Goal: Task Accomplishment & Management: Use online tool/utility

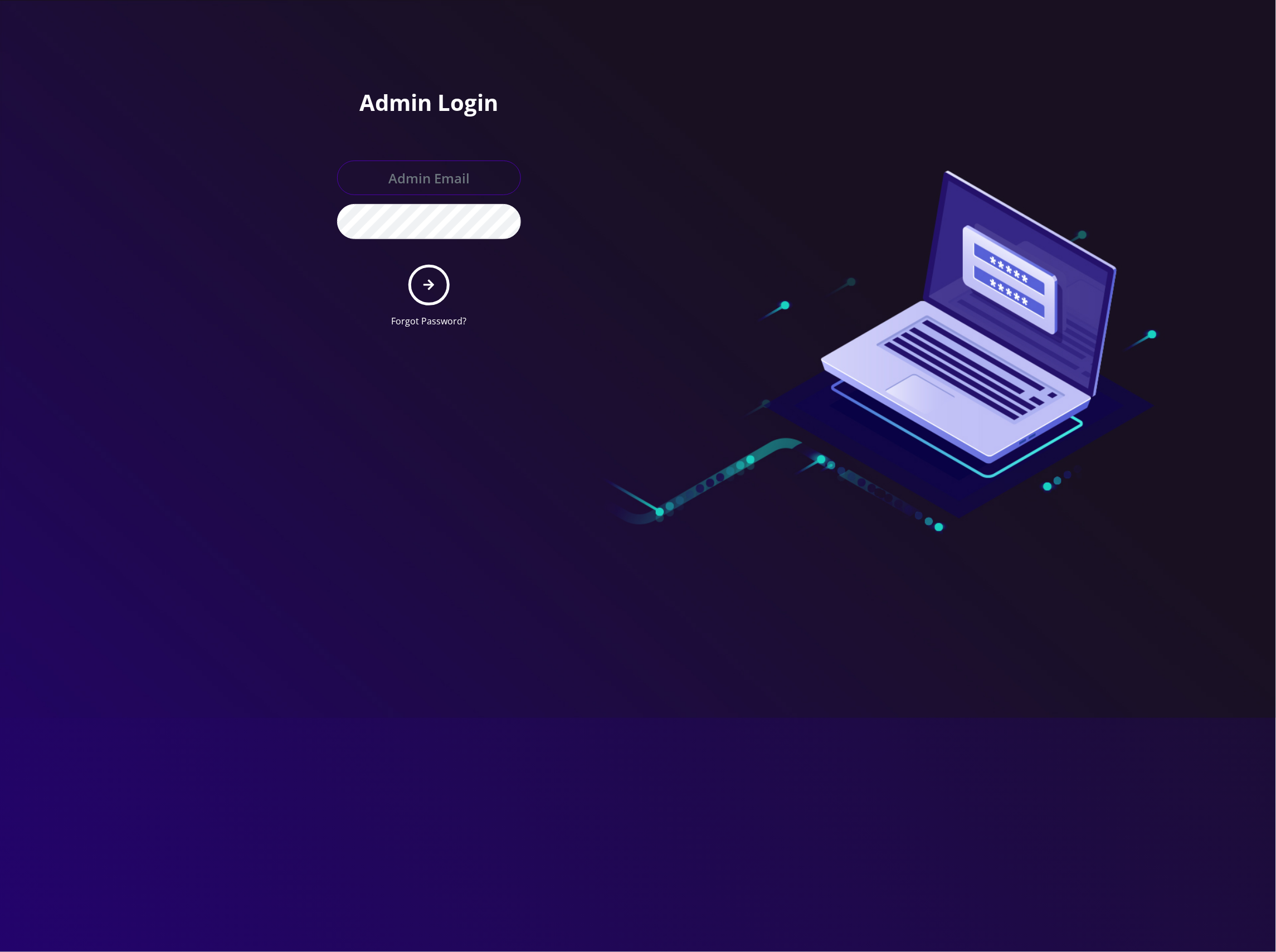
type input "master@britewireless.com"
click at [431, 281] on icon "submit" at bounding box center [428, 285] width 10 height 12
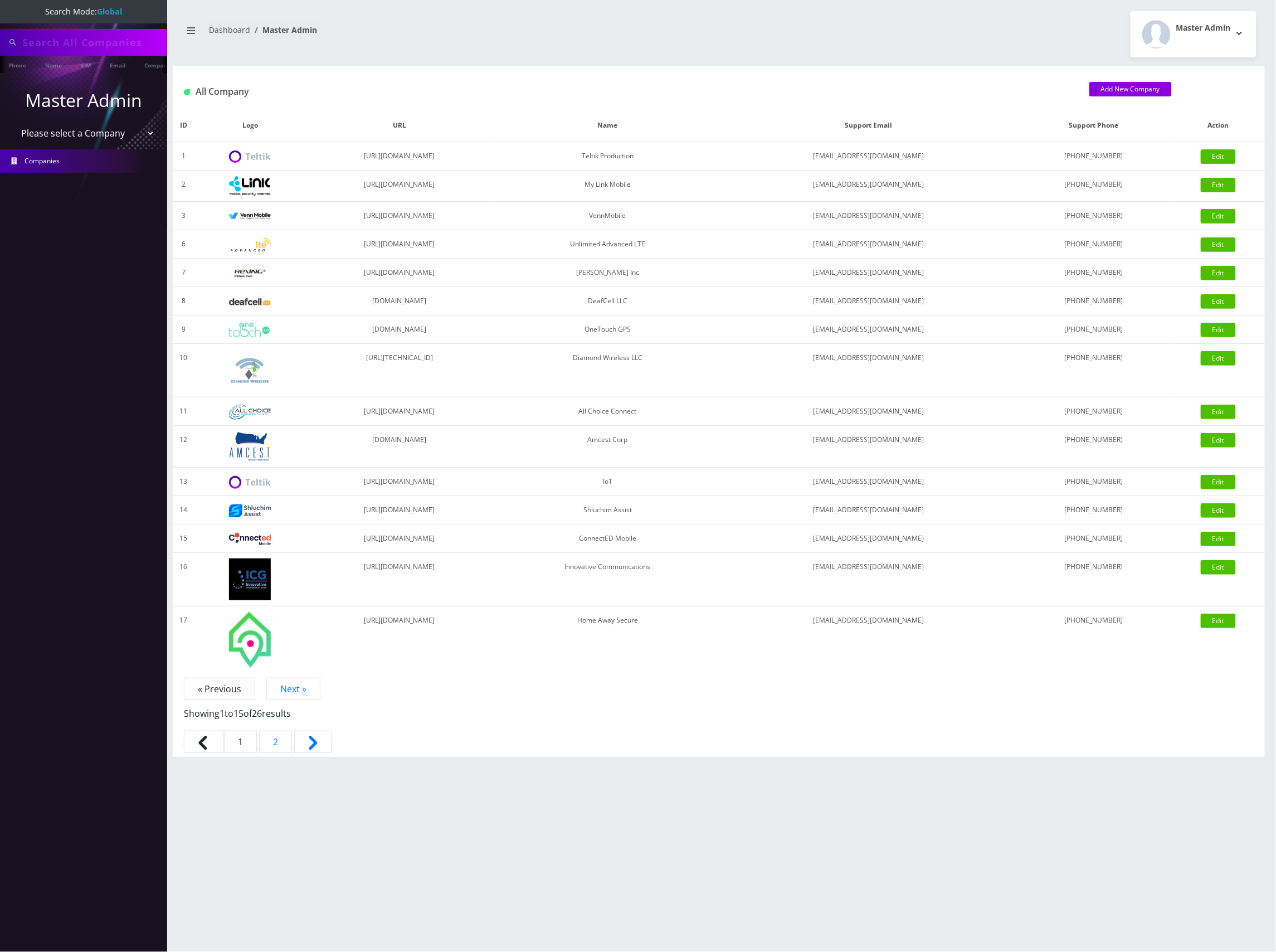
click at [90, 135] on select "Please select a Company Teltik Production My Link Mobile VennMobile Unlimited A…" at bounding box center [84, 133] width 142 height 21
click at [77, 41] on input "chest" at bounding box center [94, 42] width 142 height 21
drag, startPoint x: 98, startPoint y: 40, endPoint x: 71, endPoint y: 48, distance: 28.2
click at [0, 38] on html "Search Mode: Global chest Phone Name SIM Email Company Customer Master Admin Pl…" at bounding box center [638, 476] width 1276 height 952
paste input "[EMAIL_ADDRESS][DOMAIN_NAME]"
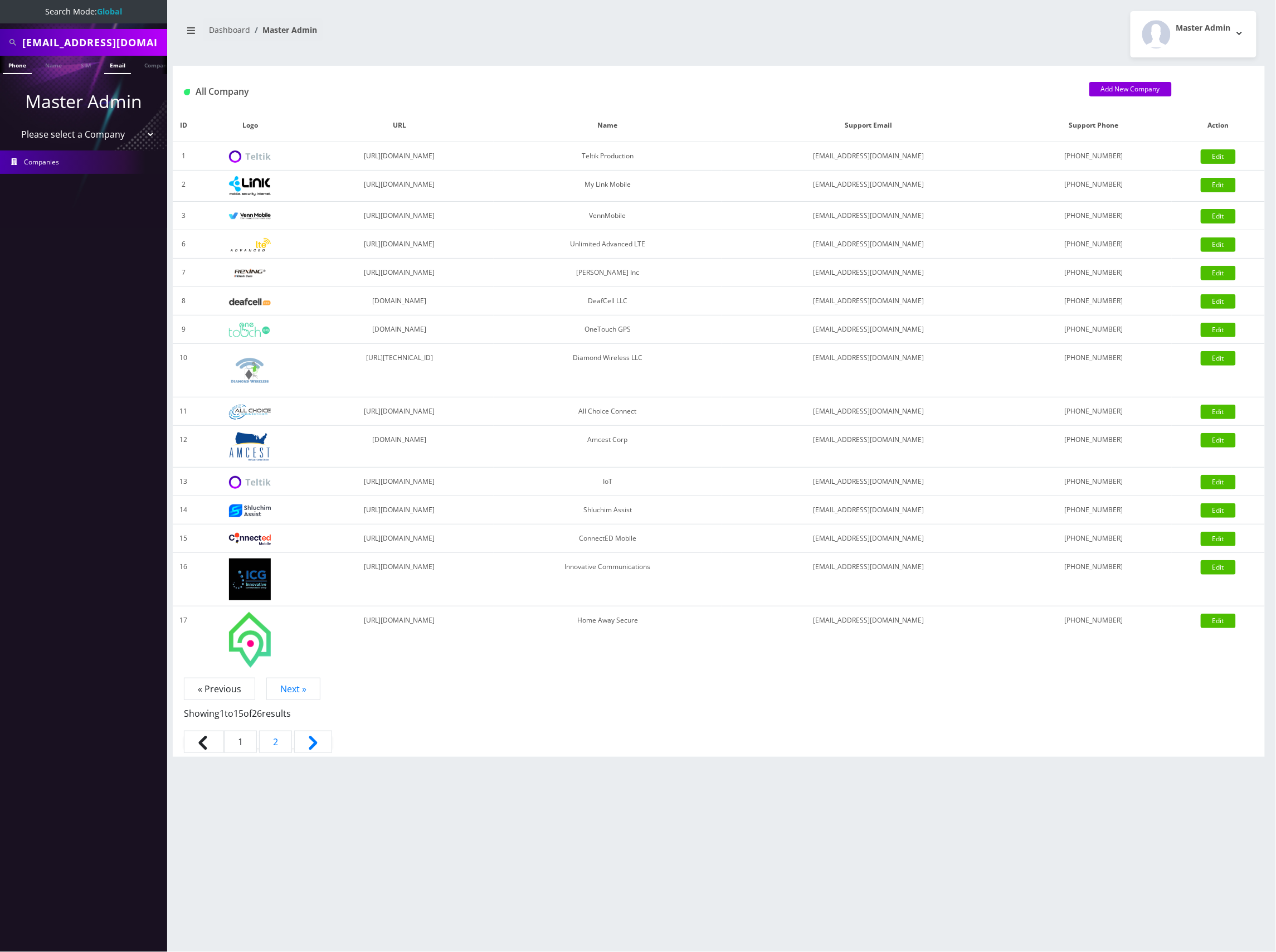
type input "[EMAIL_ADDRESS][DOMAIN_NAME]"
click at [116, 65] on link "Email" at bounding box center [117, 64] width 27 height 18
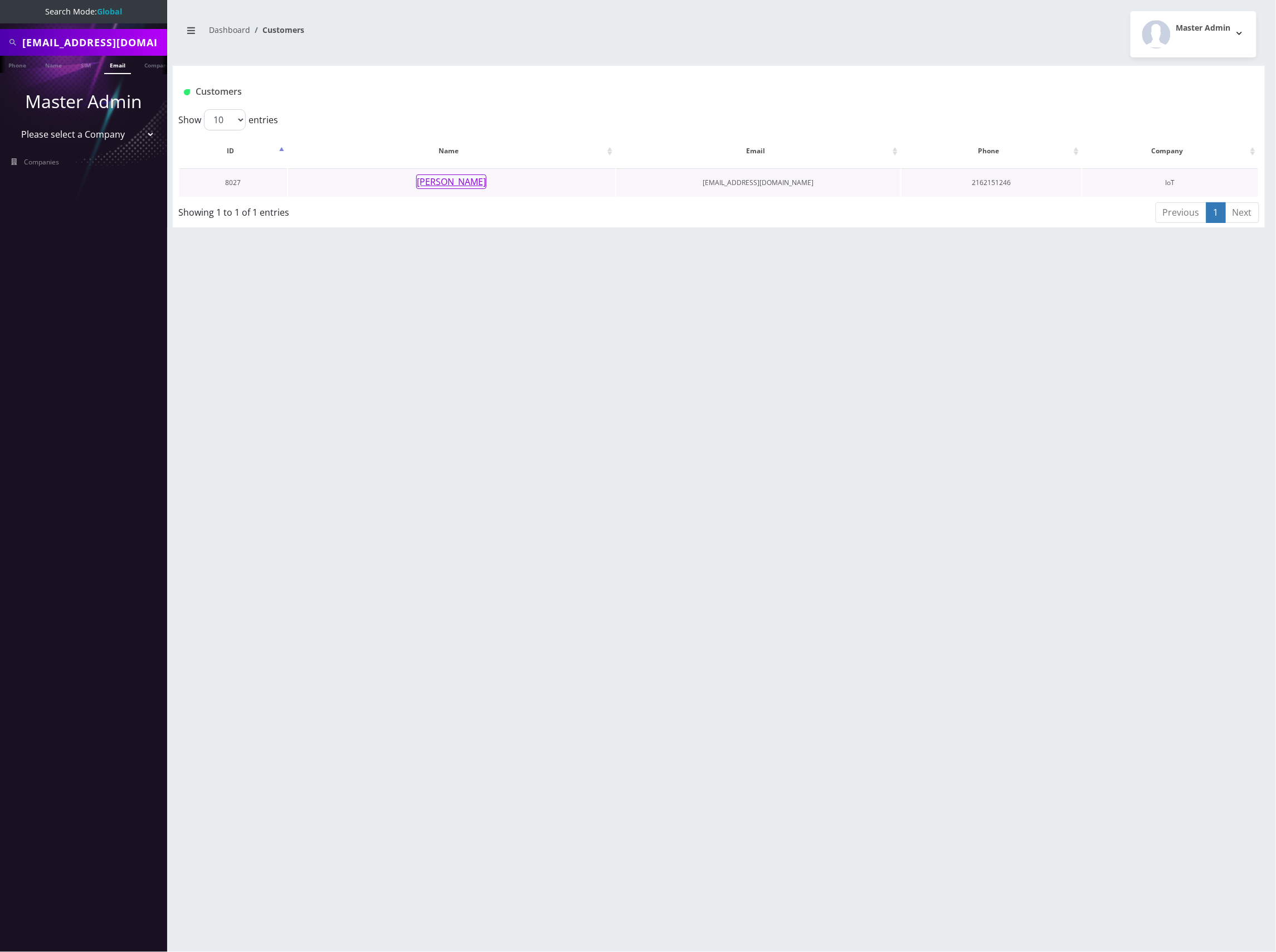
click at [473, 183] on button "Marc Loutzenhiser" at bounding box center [451, 181] width 70 height 14
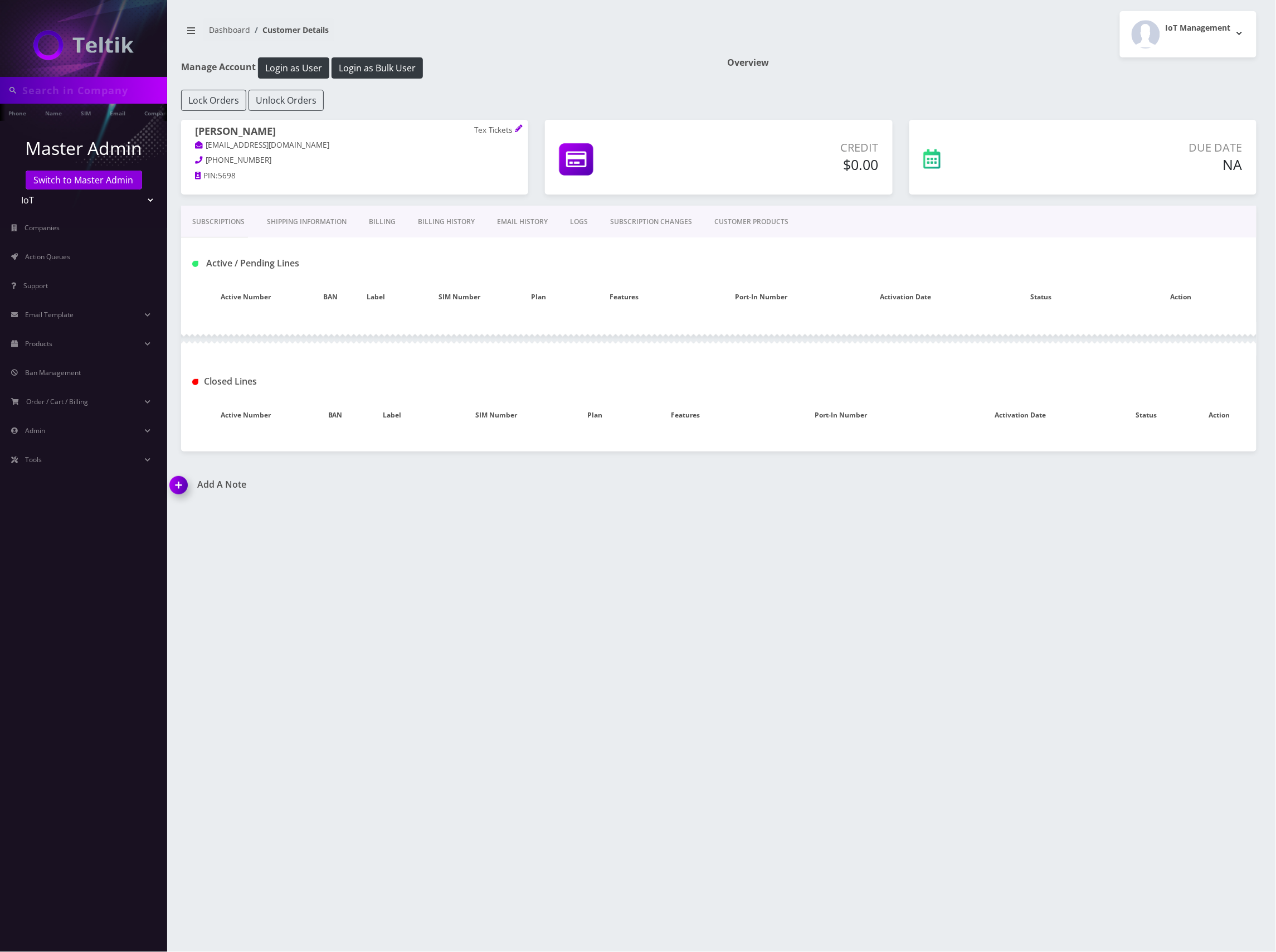
click at [768, 226] on body "Phone Name SIM Email Company Customer Master Admin Switch to Master Admin Telti…" at bounding box center [638, 476] width 1276 height 952
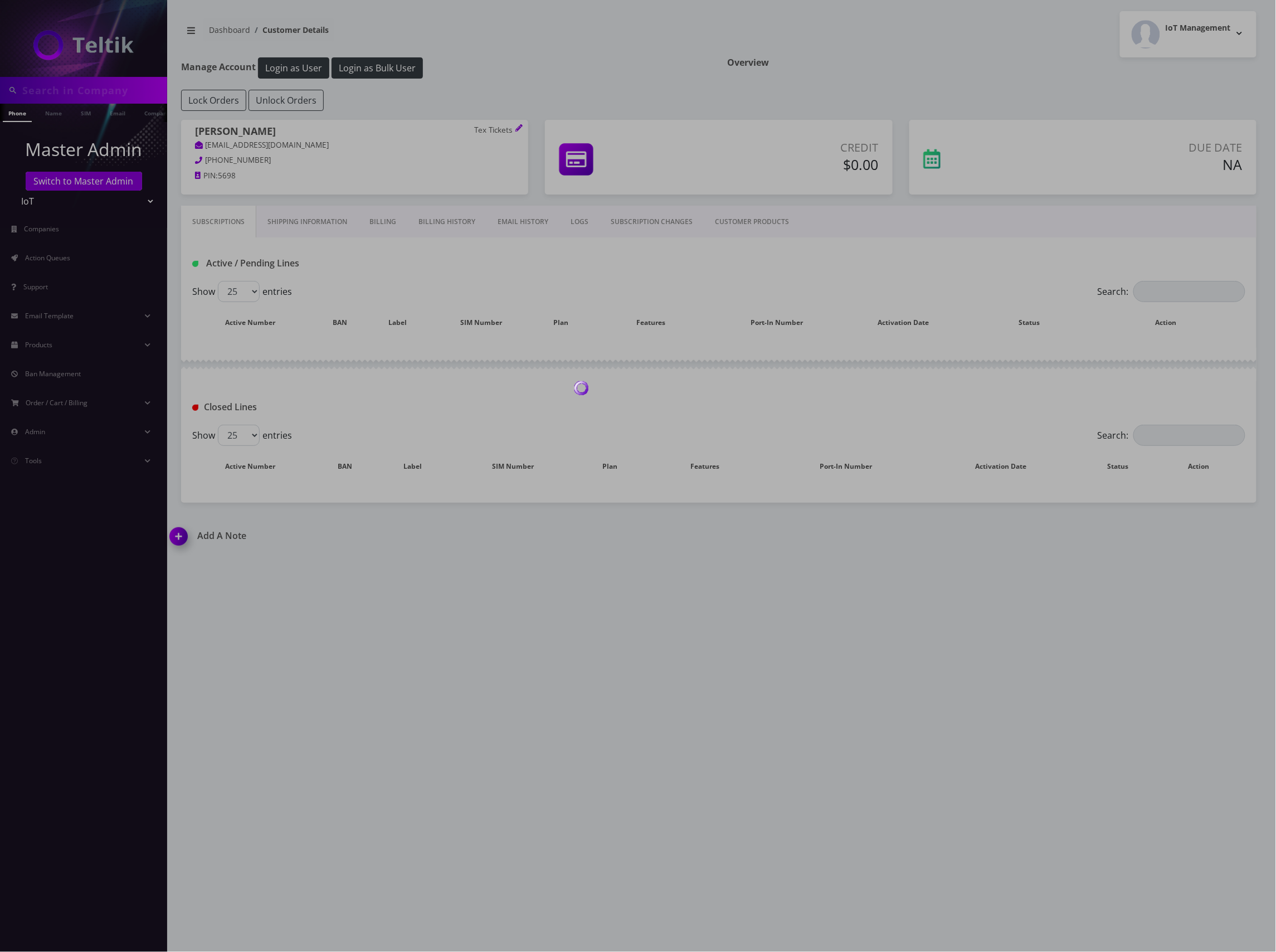
type input "marc@textickets.com"
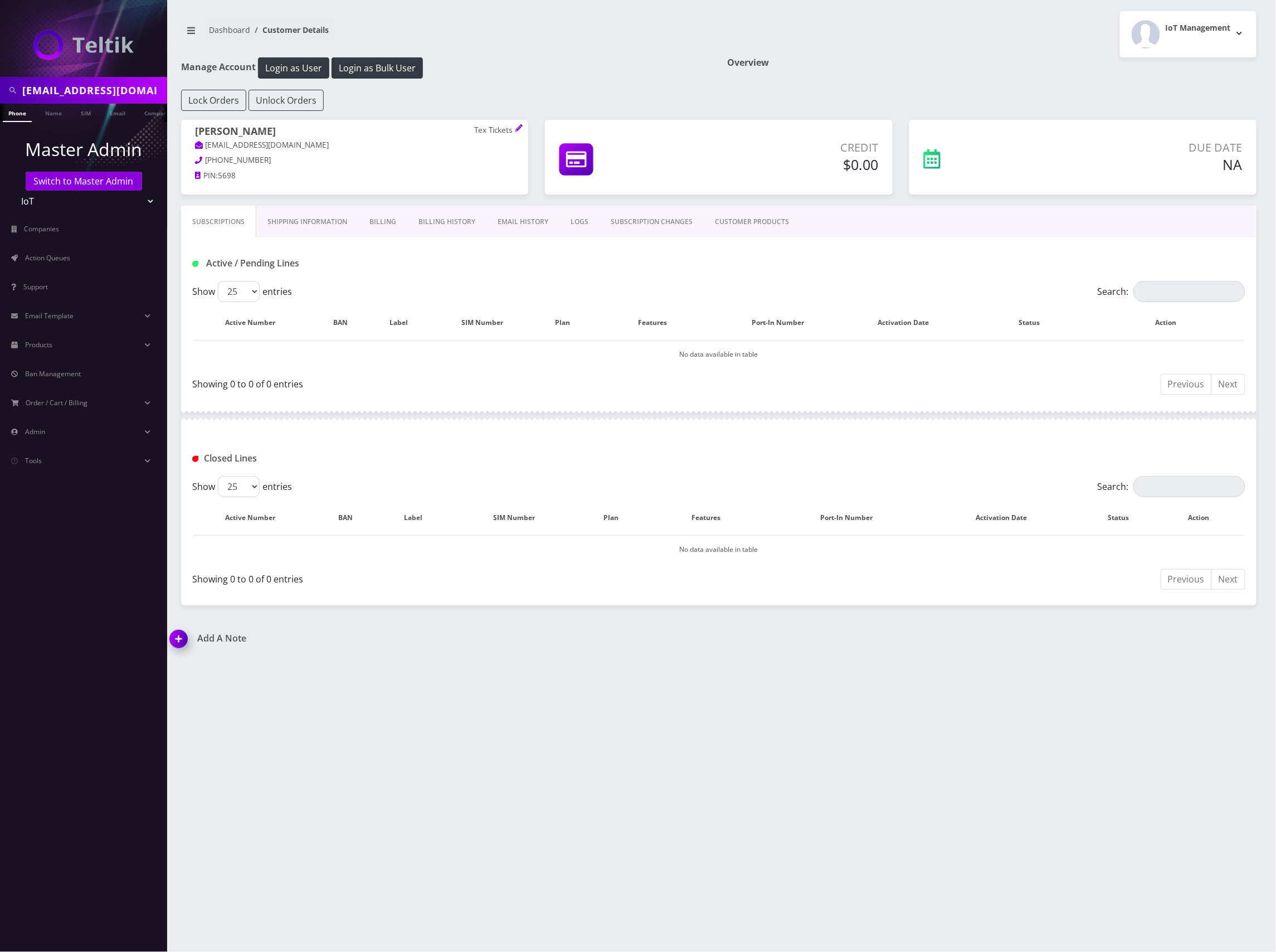
click at [762, 224] on link "CUSTOMER PRODUCTS" at bounding box center [752, 222] width 96 height 32
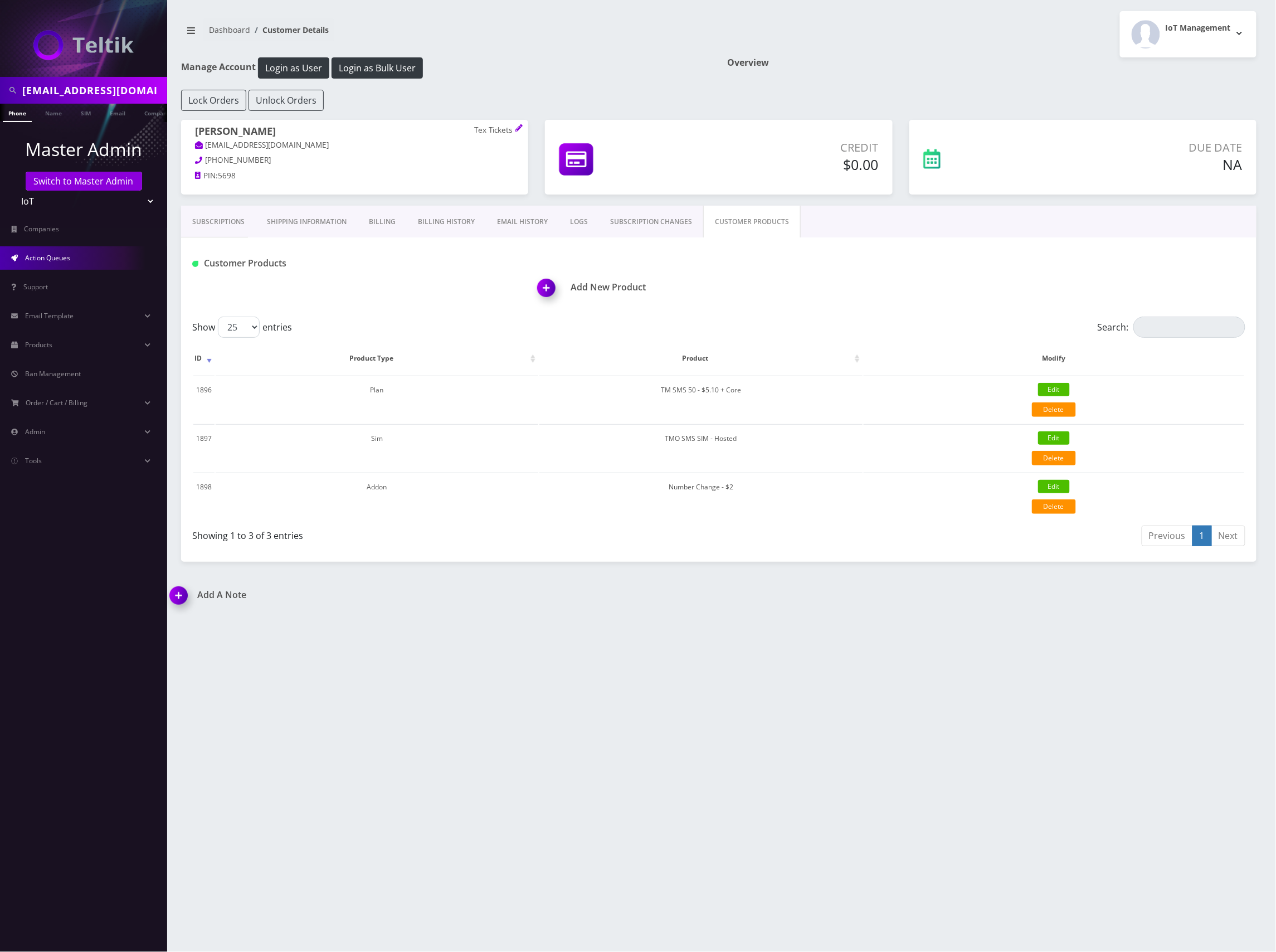
click at [59, 253] on span "Action Queues" at bounding box center [48, 258] width 45 height 10
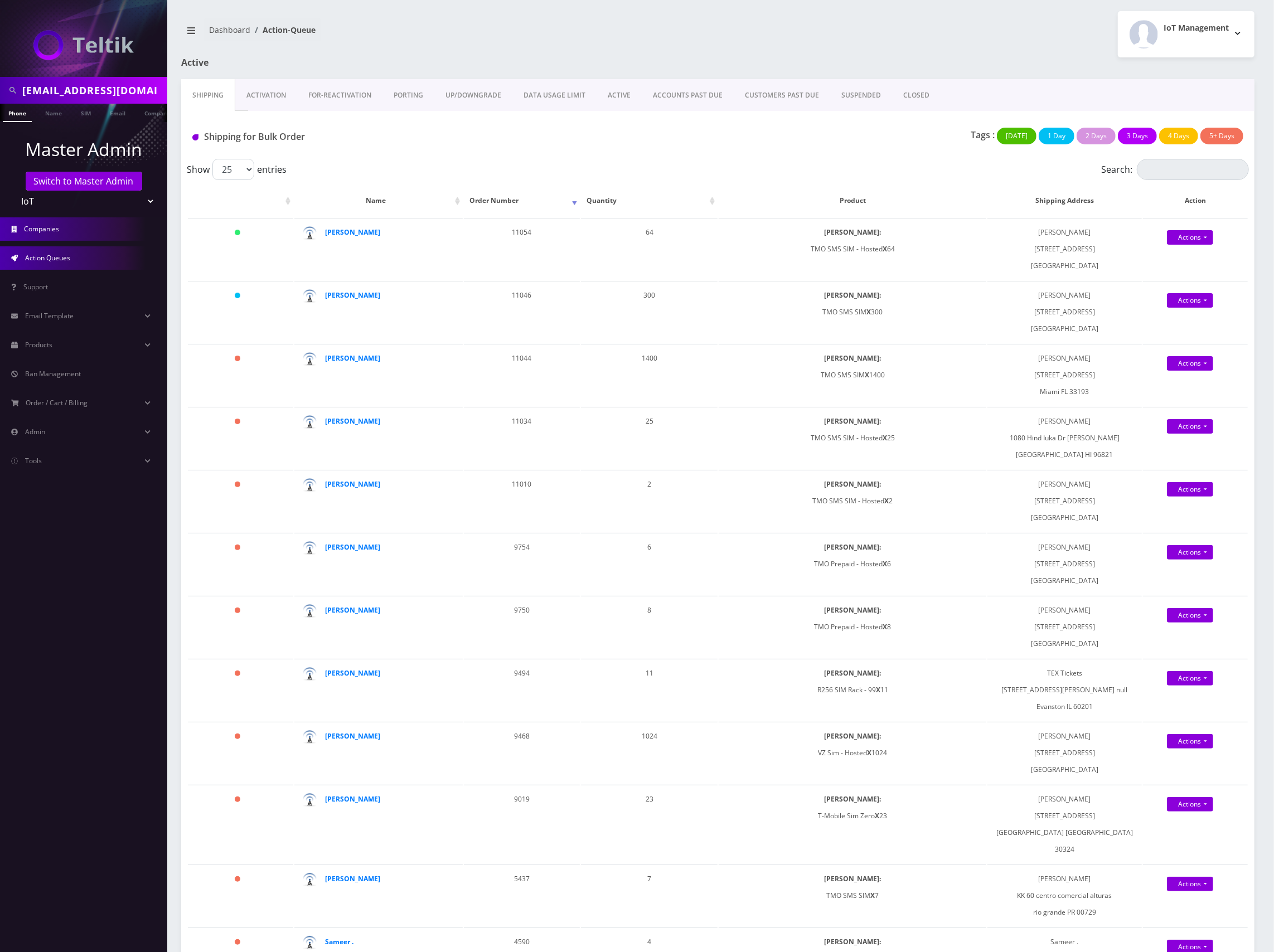
scroll to position [0, 5]
click at [105, 111] on link "Email" at bounding box center [112, 113] width 27 height 18
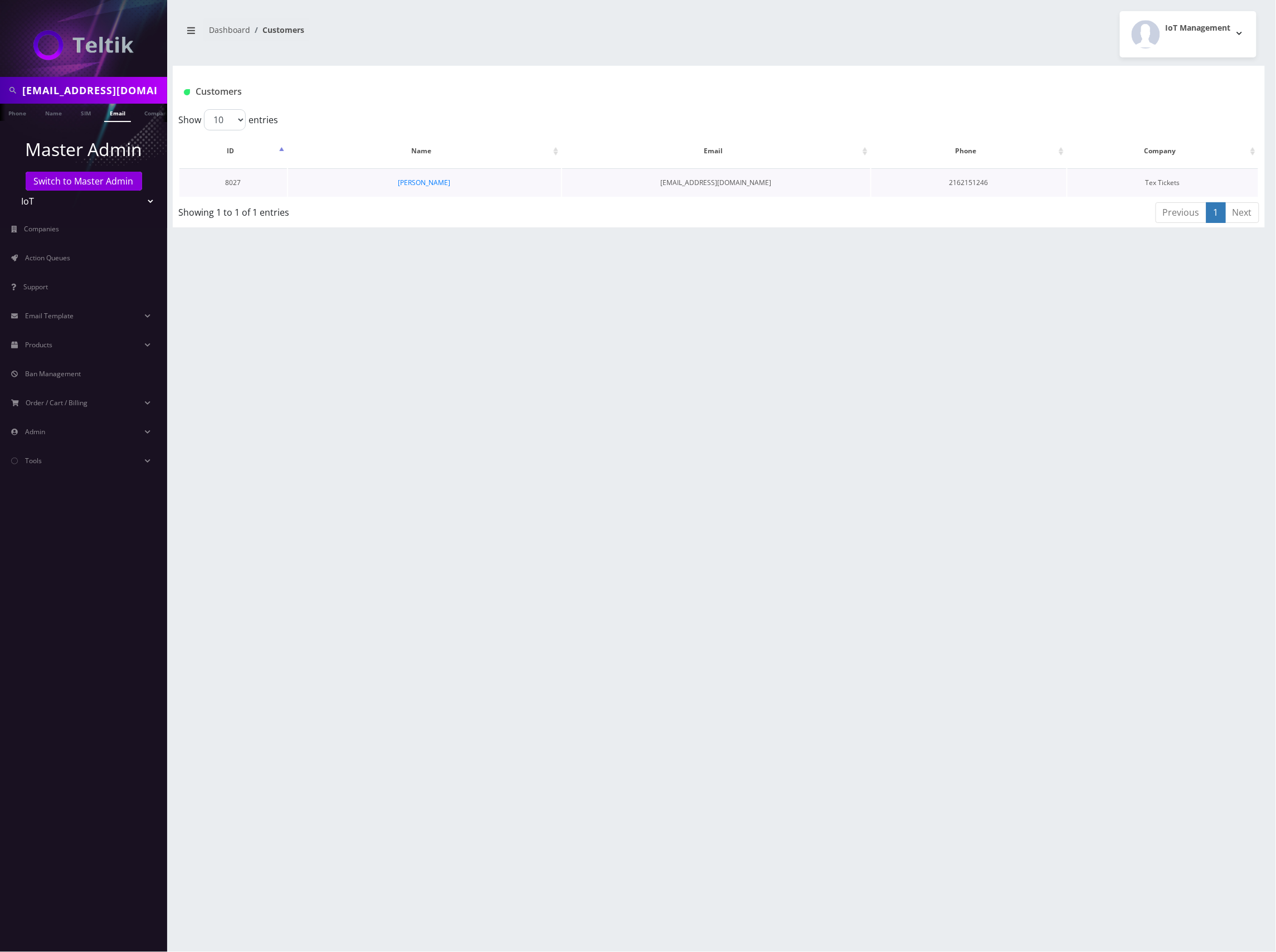
click at [442, 176] on td "Marc Loutzenhiser" at bounding box center [424, 183] width 273 height 29
click at [433, 185] on link "[PERSON_NAME]" at bounding box center [425, 183] width 53 height 10
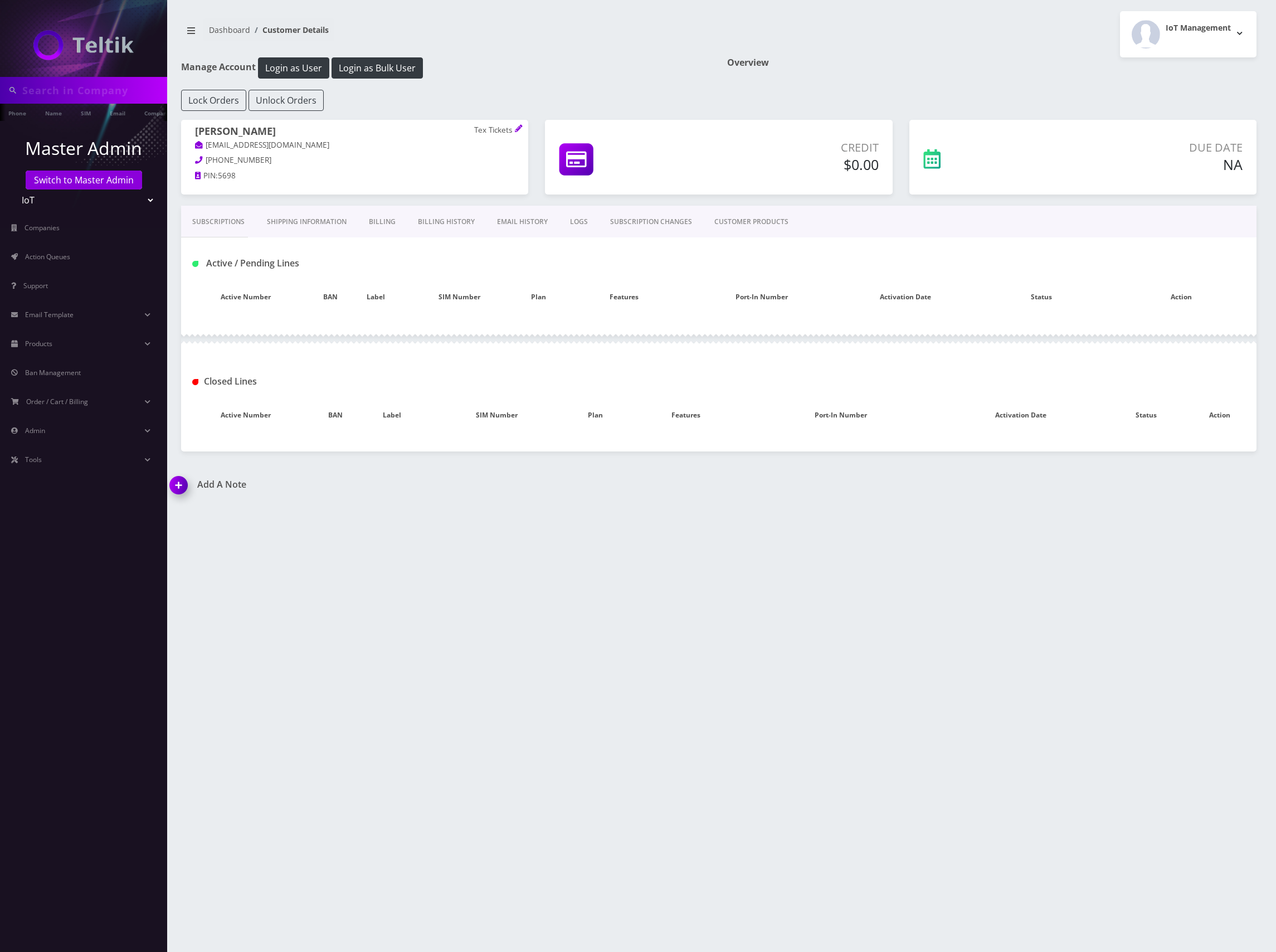
type input "marc@textickets.com"
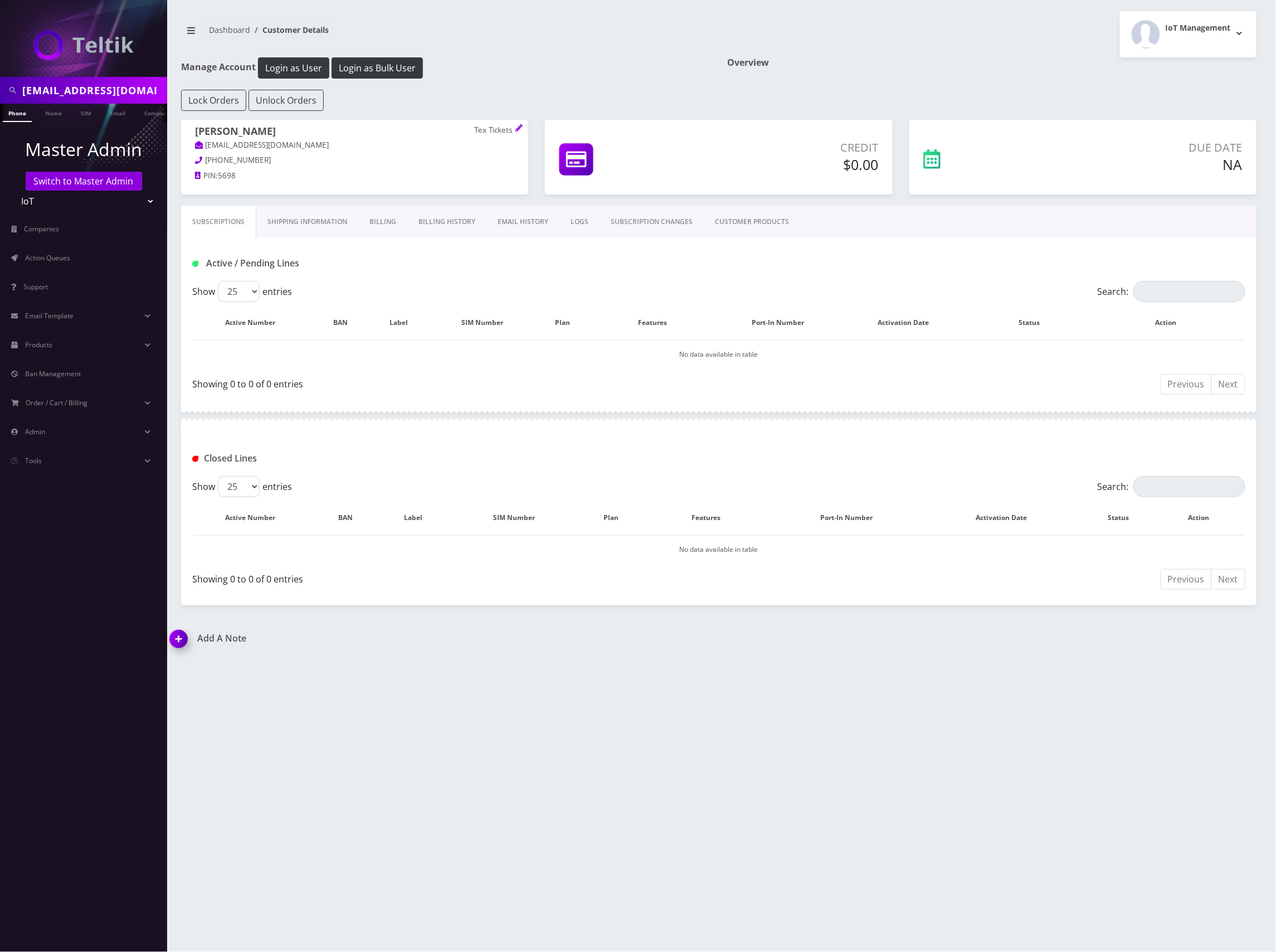
click at [518, 220] on link "EMAIL HISTORY" at bounding box center [522, 222] width 73 height 32
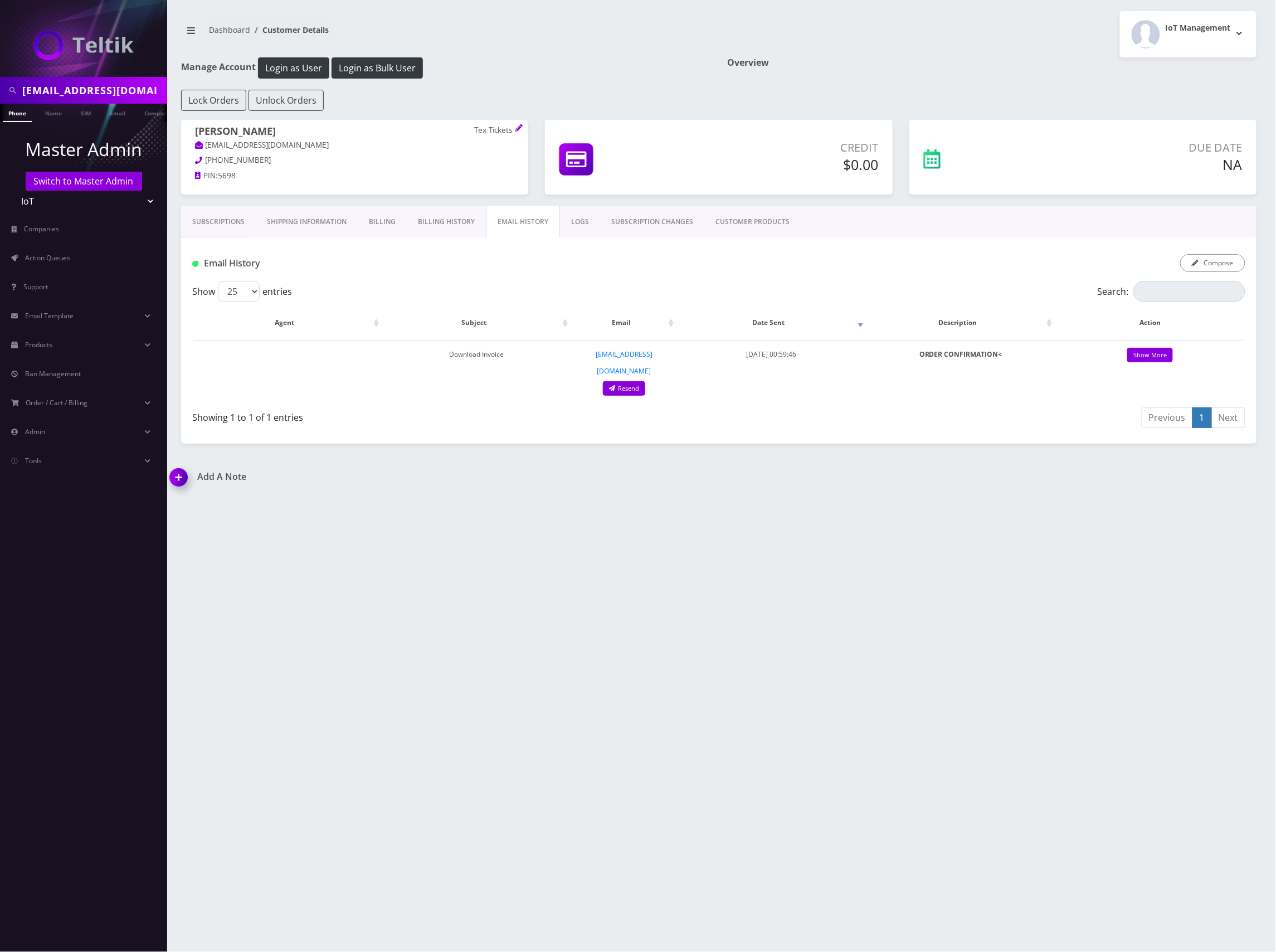
click at [455, 222] on link "Billing History" at bounding box center [447, 222] width 79 height 32
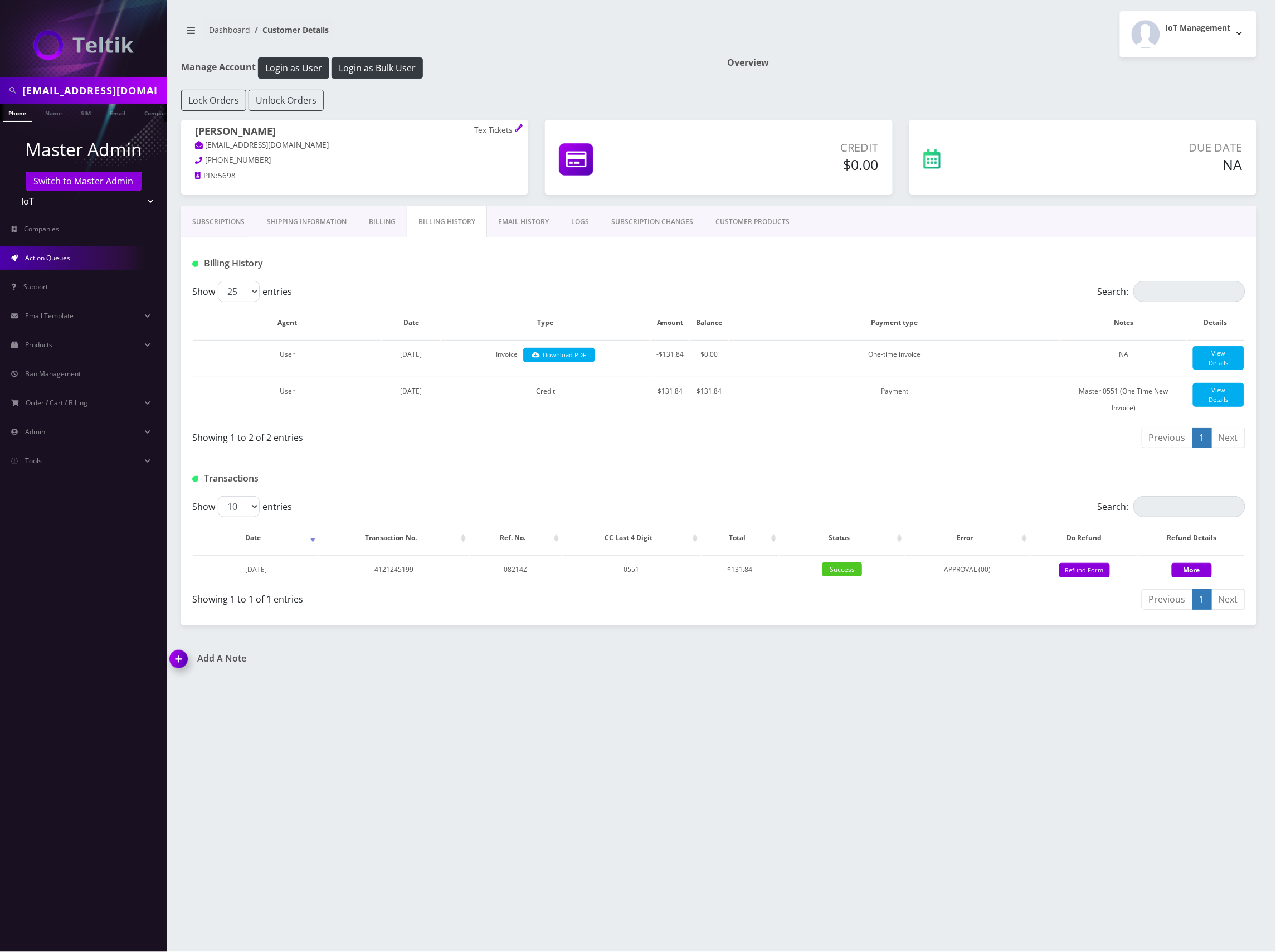
click at [76, 254] on link "Action Queues" at bounding box center [83, 258] width 167 height 23
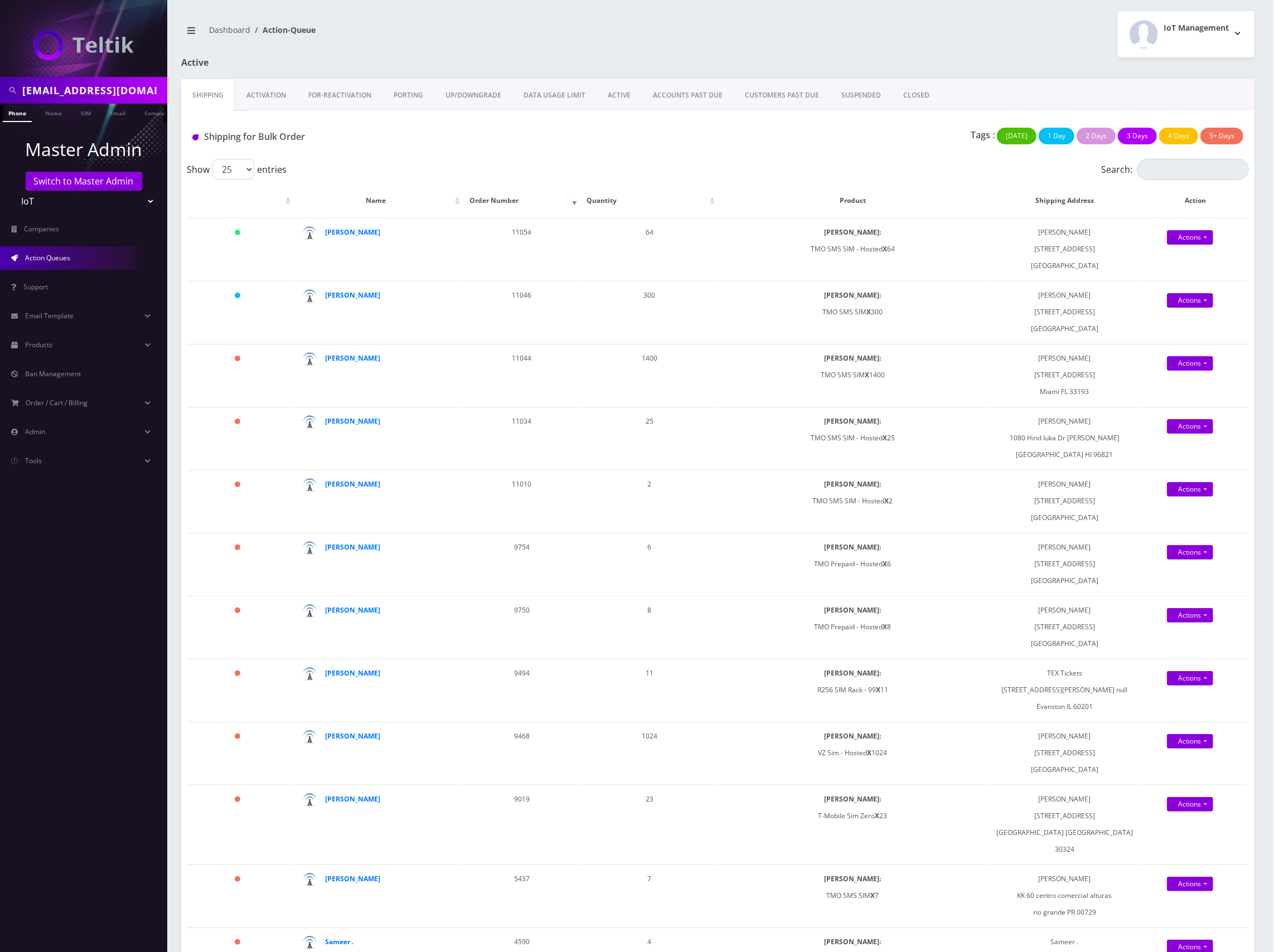
click at [103, 88] on input "marc@textickets.com" at bounding box center [94, 90] width 142 height 21
paste input "alex.poague@gmail"
type input "[PERSON_NAME][EMAIL_ADDRESS][PERSON_NAME][DOMAIN_NAME]"
click at [103, 112] on li "Email" at bounding box center [117, 113] width 32 height 18
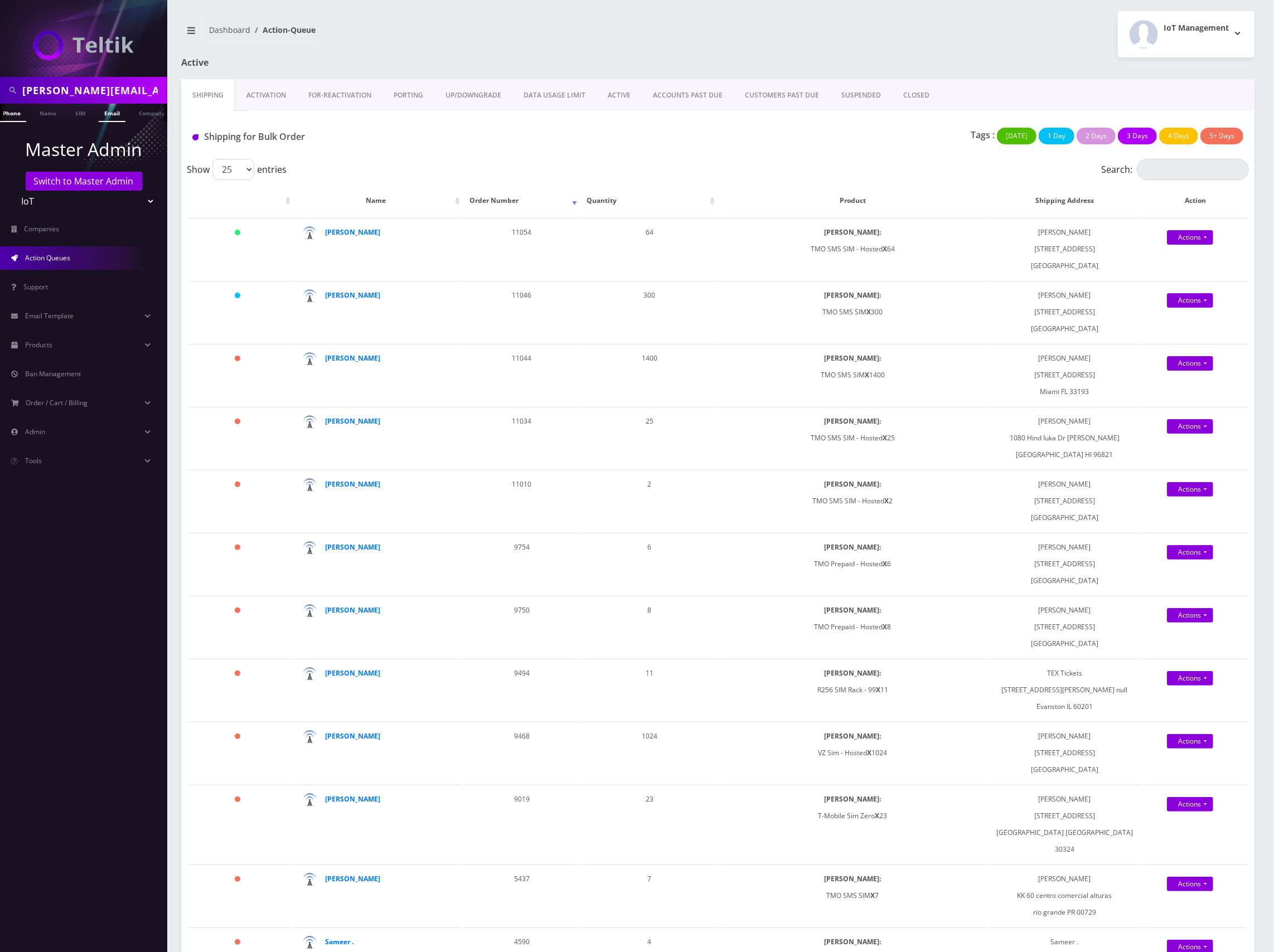
click at [113, 114] on link "Email" at bounding box center [112, 113] width 27 height 18
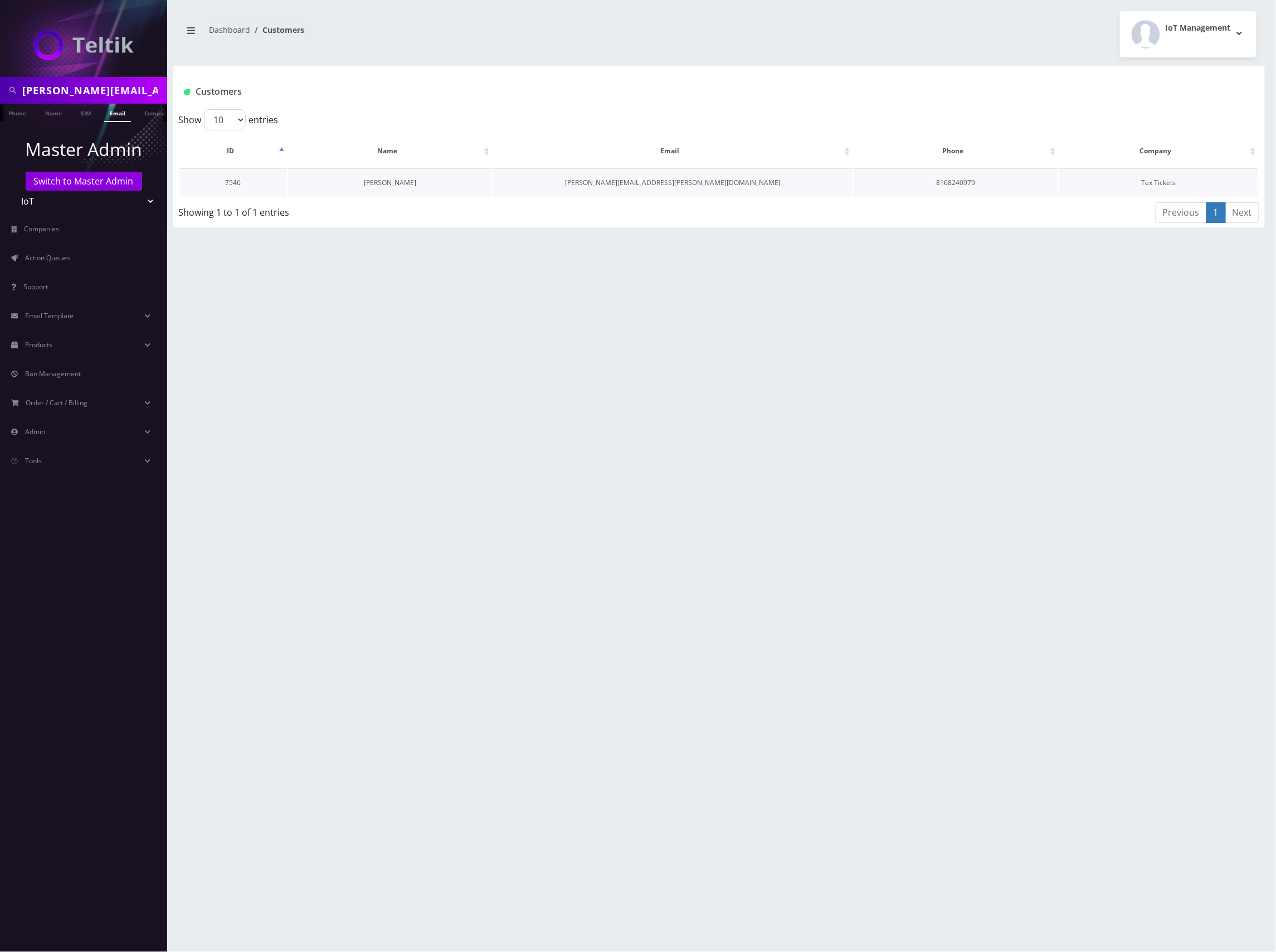
click at [402, 183] on link "Alex Poague" at bounding box center [390, 183] width 53 height 10
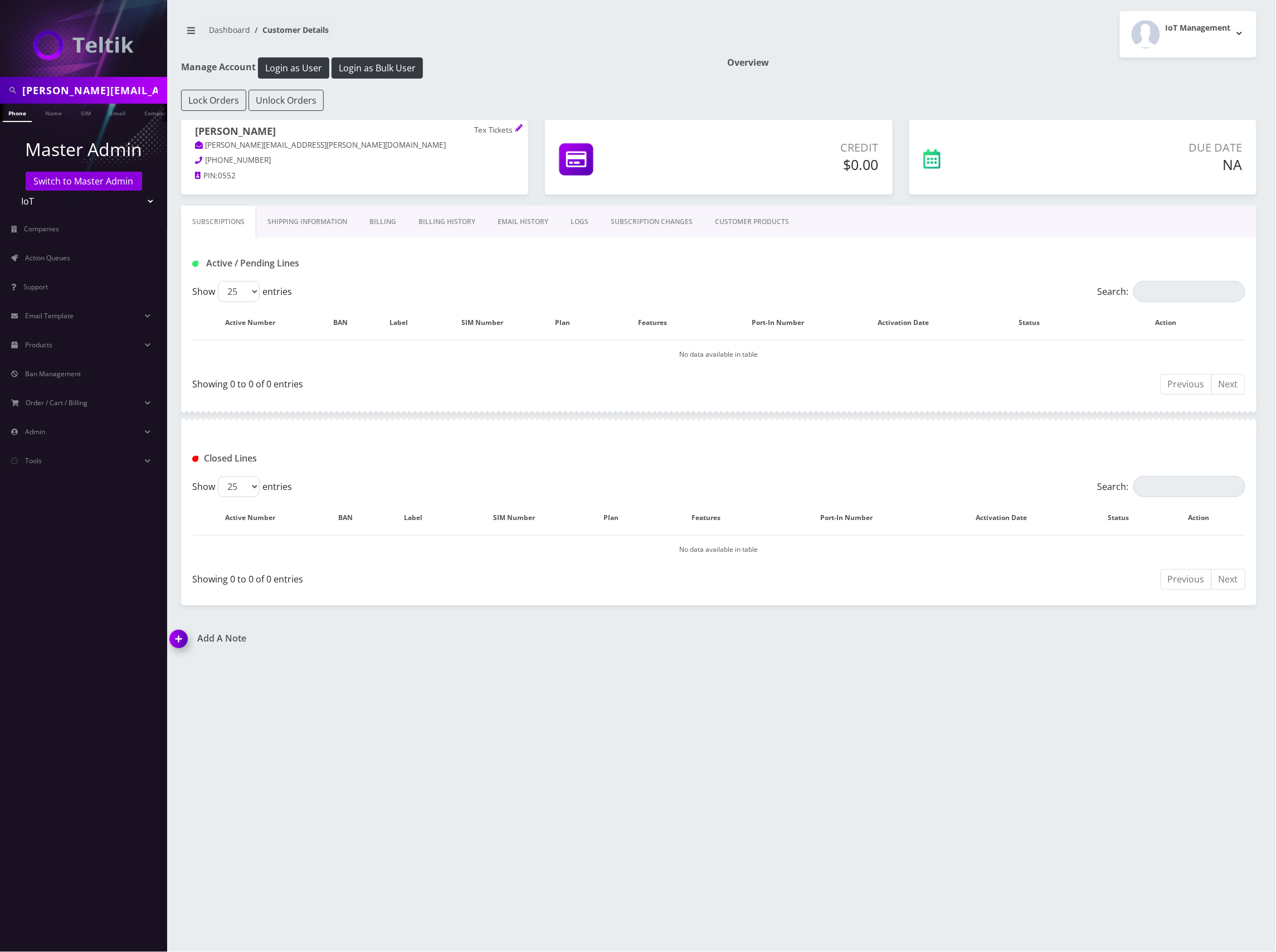
click at [453, 218] on link "Billing History" at bounding box center [447, 222] width 79 height 32
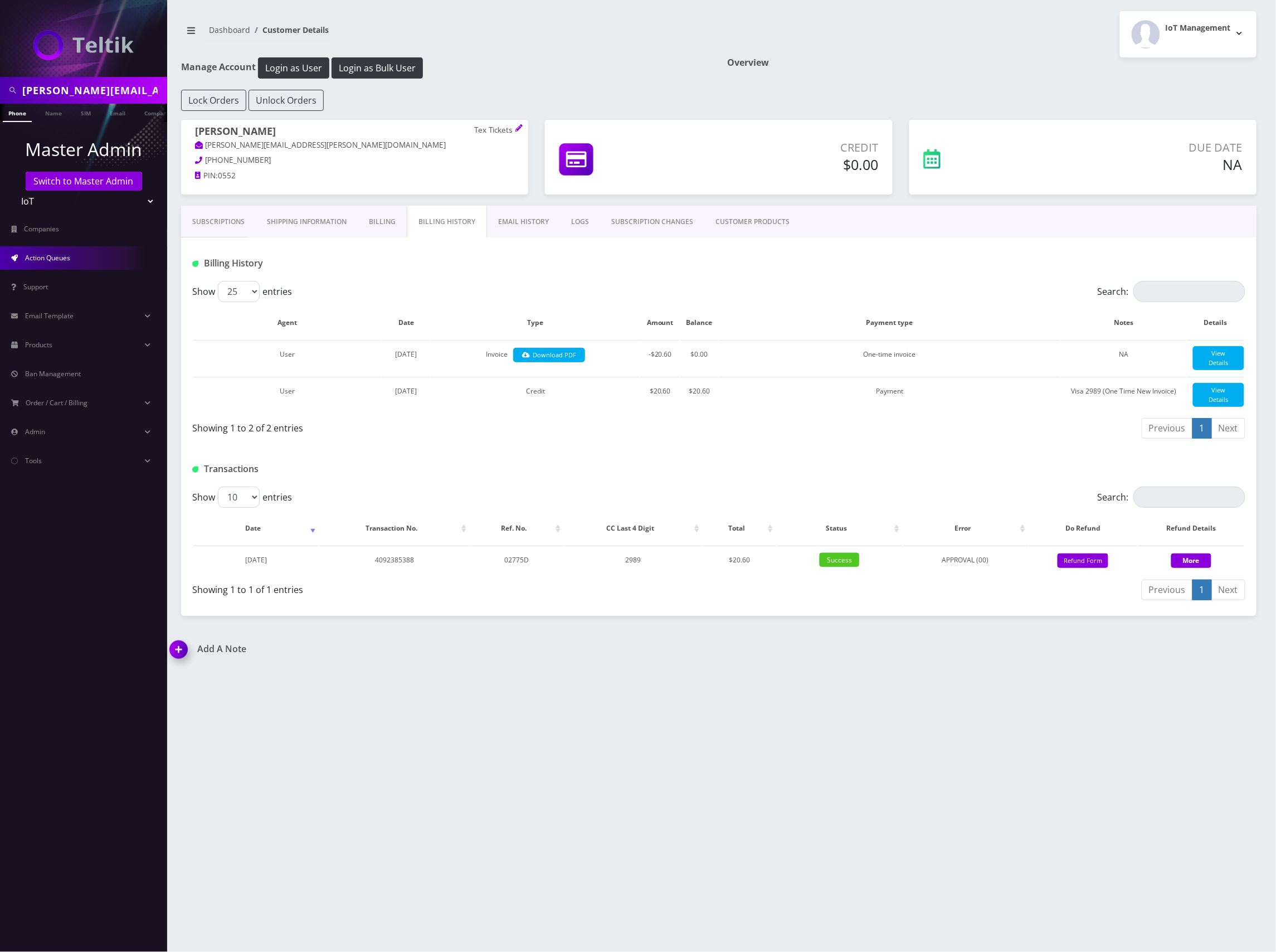
click at [92, 261] on link "Action Queues" at bounding box center [83, 258] width 167 height 23
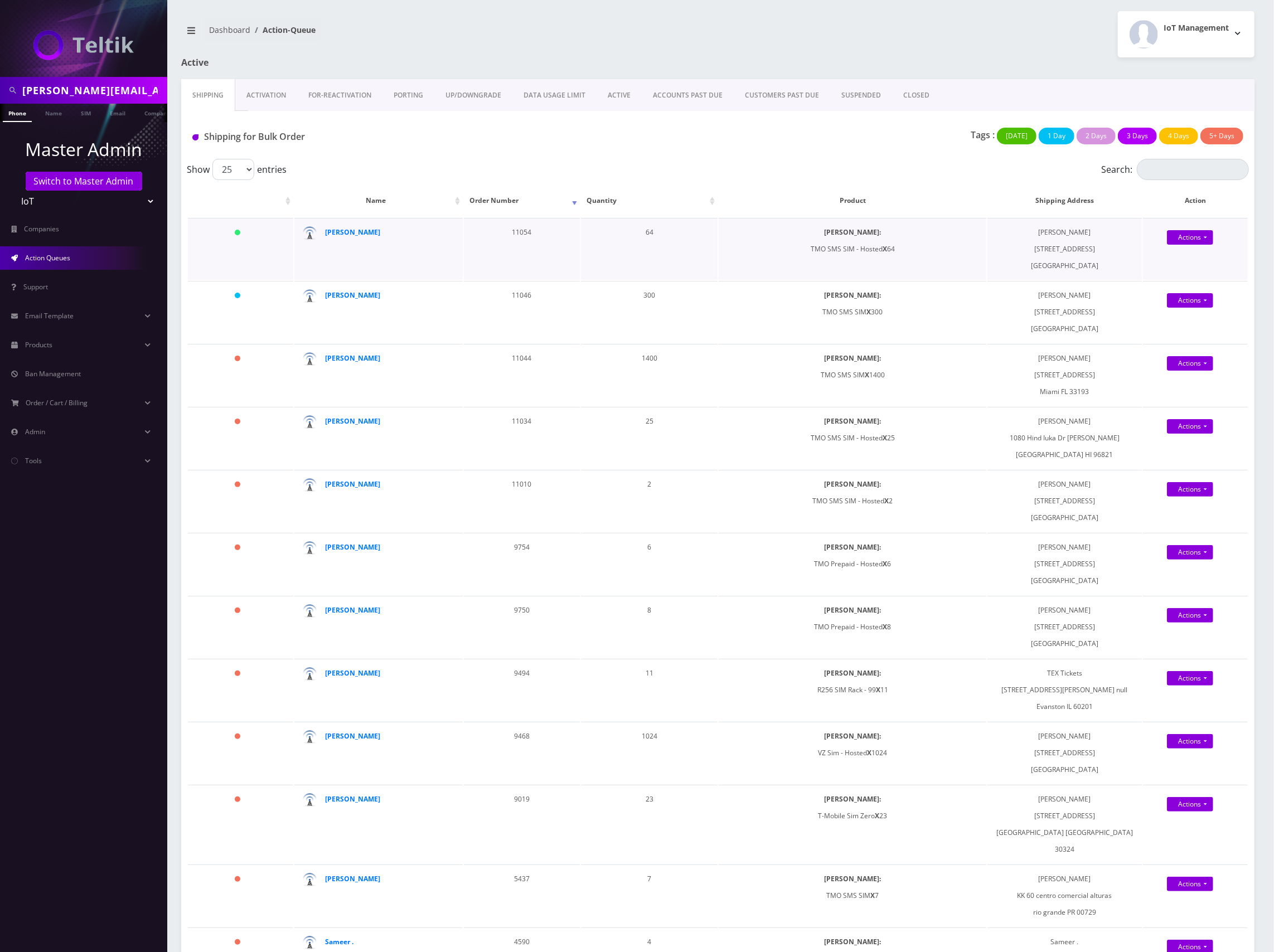
drag, startPoint x: 402, startPoint y: 239, endPoint x: 326, endPoint y: 242, distance: 76.1
click at [326, 242] on td "[PERSON_NAME]" at bounding box center [378, 249] width 168 height 62
drag, startPoint x: 391, startPoint y: 239, endPoint x: 326, endPoint y: 239, distance: 65.0
click at [326, 239] on div "[PERSON_NAME]" at bounding box center [380, 233] width 110 height 16
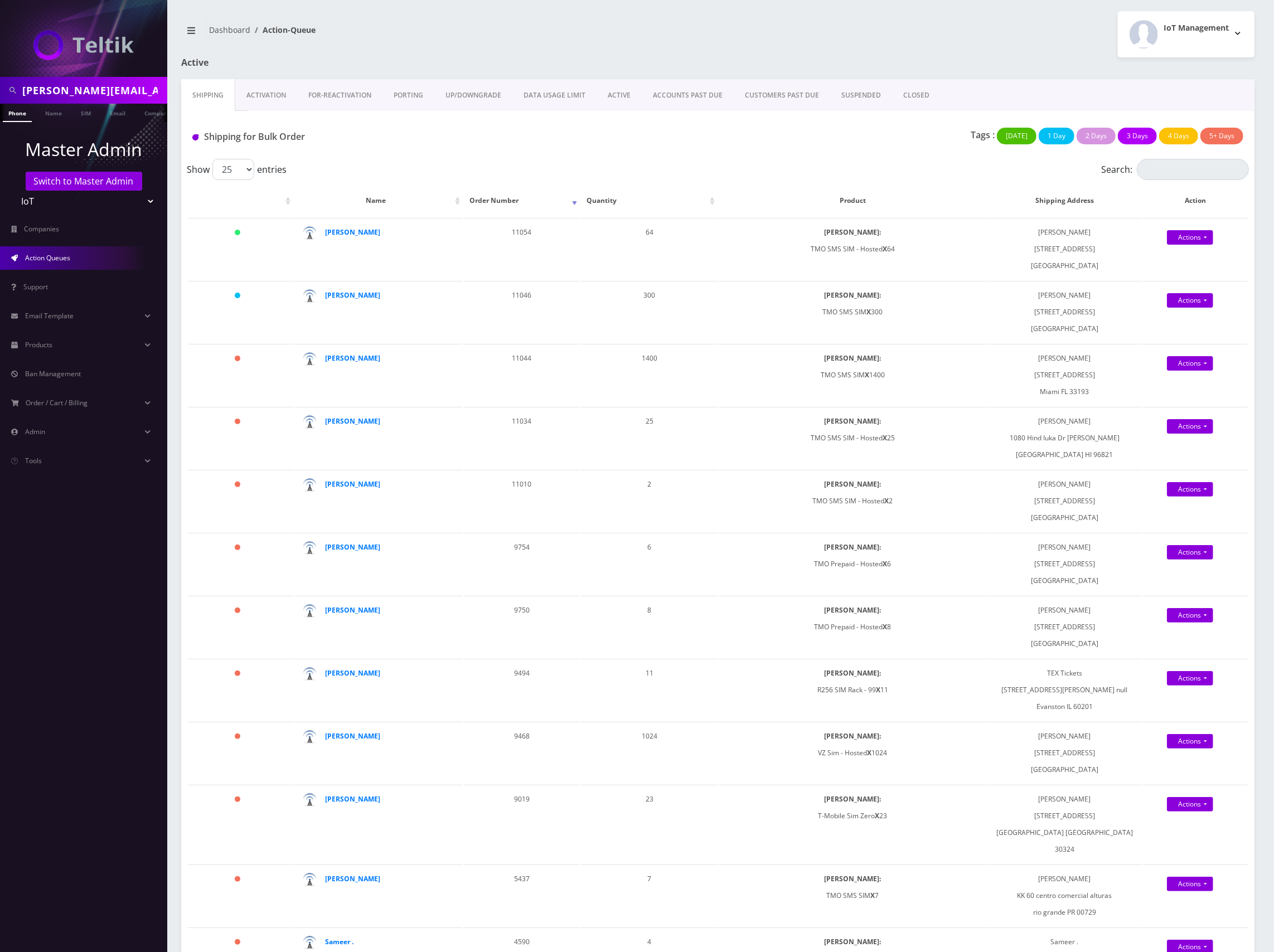
copy strong "[PERSON_NAME]"
click at [1191, 241] on link "Actions" at bounding box center [1190, 237] width 47 height 14
click at [1188, 260] on link "Shipped" at bounding box center [1204, 258] width 94 height 16
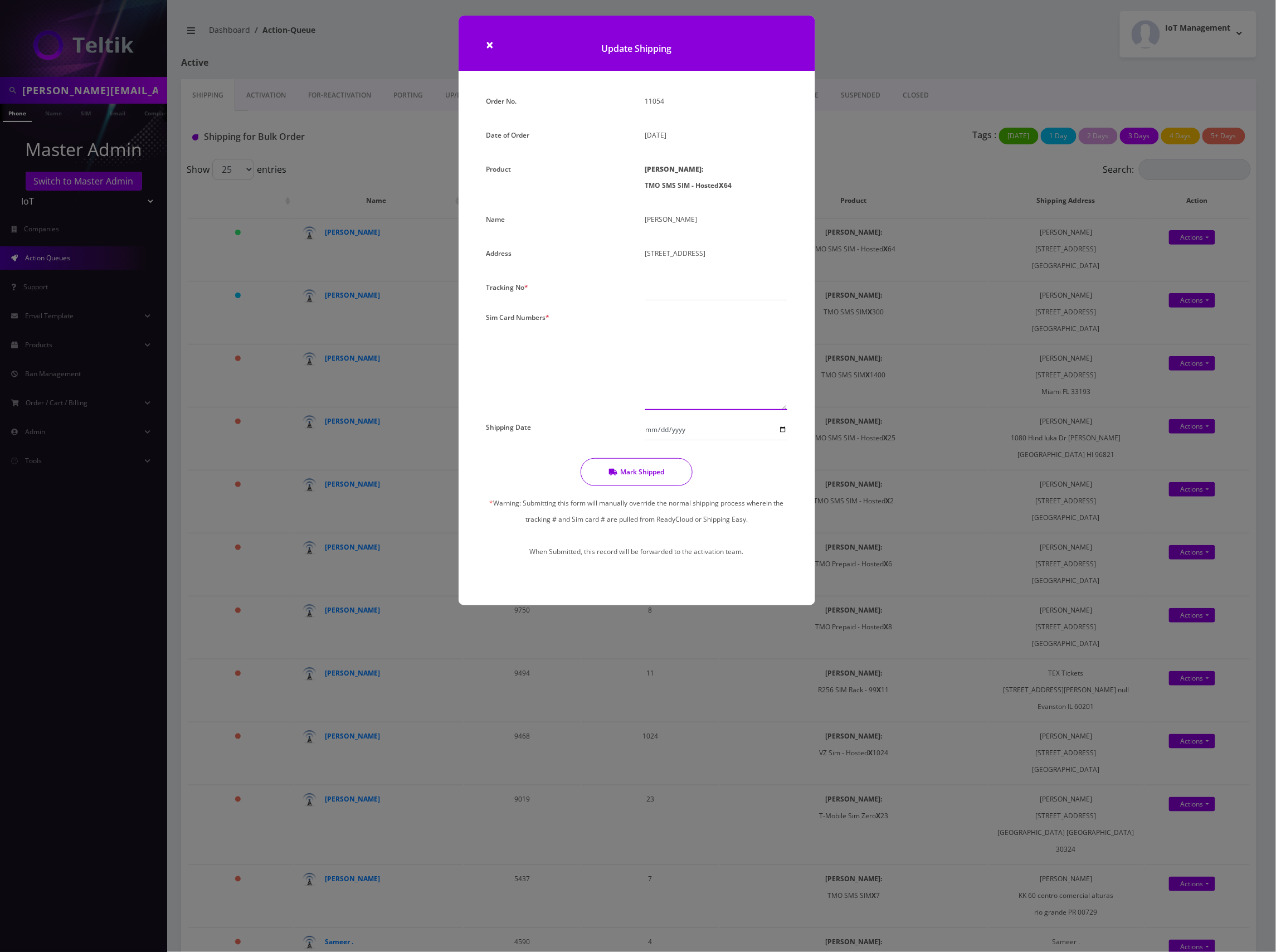
click at [678, 354] on textarea at bounding box center [717, 359] width 142 height 101
paste textarea "8901240357129116989, 8901240357129279670, 8901240357129277989, 8901240357129281…"
type textarea "8901240357129116989, 8901240357129279670, 8901240357129277989, 8901240357129281…"
click at [698, 331] on textarea at bounding box center [717, 359] width 142 height 101
paste textarea "8901240357129116989 8901240357129279670 8901240357129277989 8901240357129281387…"
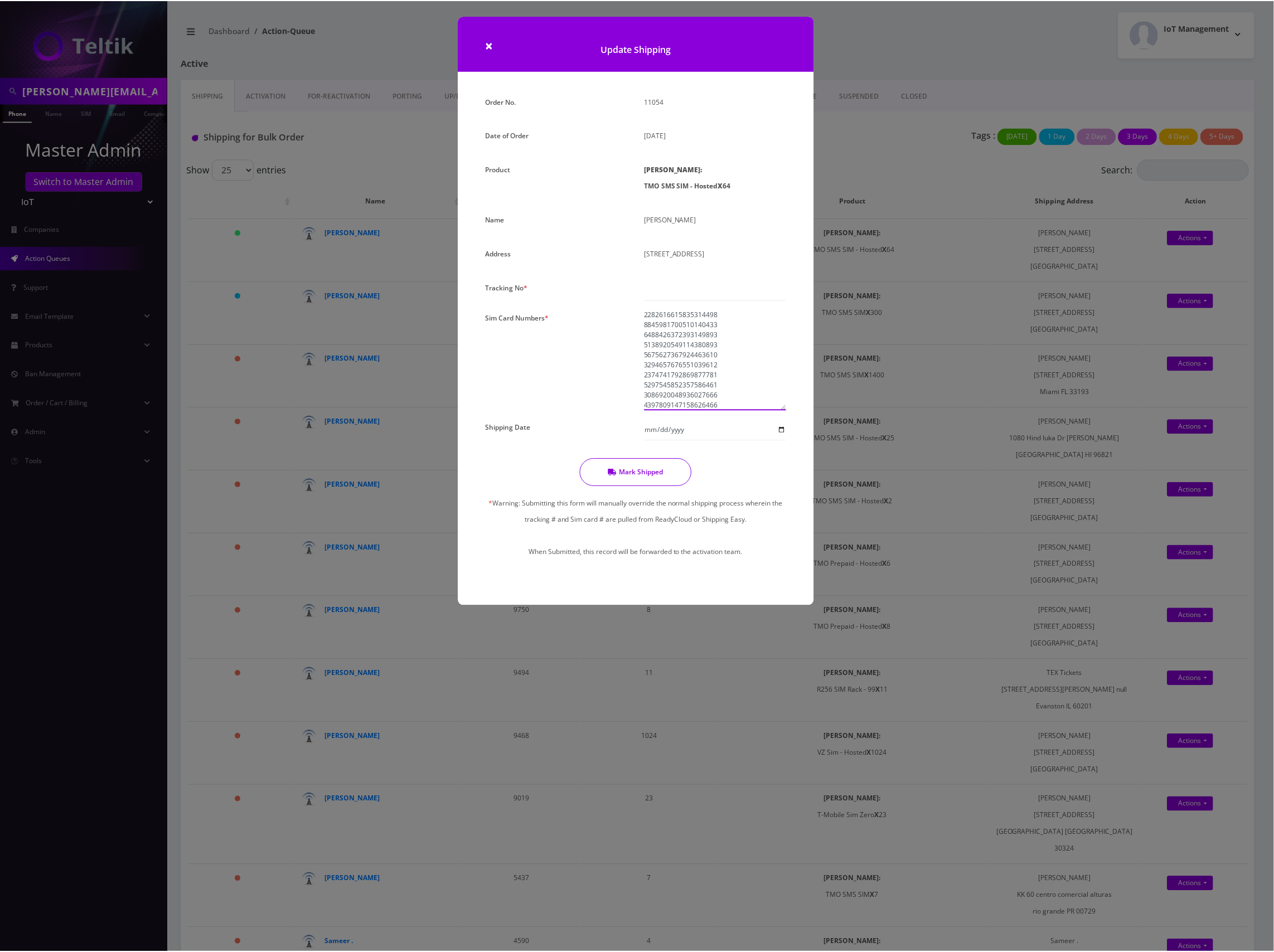
scroll to position [542, 0]
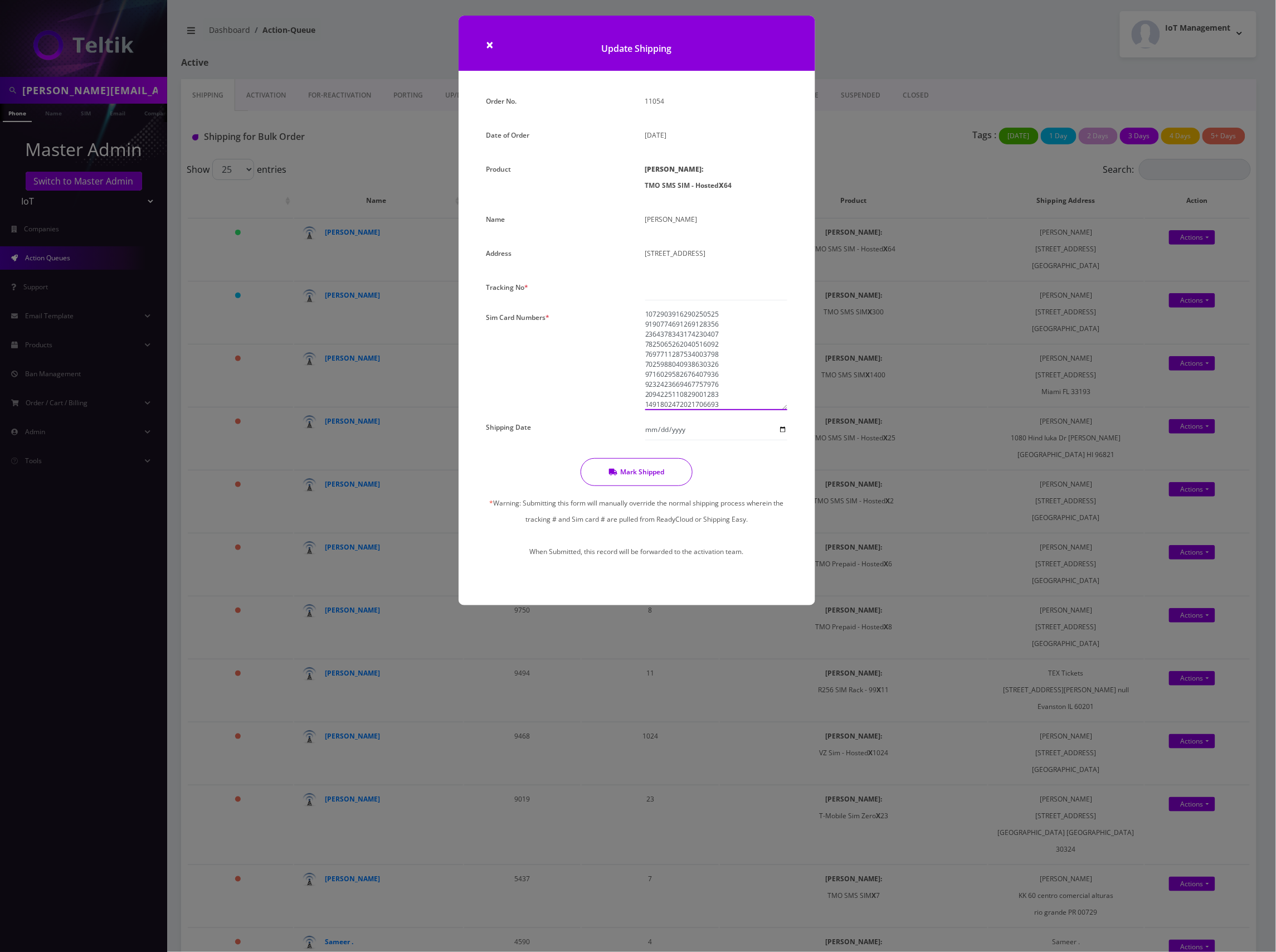
type textarea "8901240357129116989 8901240357129279670 8901240357129277989 8901240357129281387…"
click at [713, 293] on input "text" at bounding box center [717, 289] width 142 height 21
type input "000"
click at [638, 475] on button "Mark Shipped" at bounding box center [637, 472] width 112 height 28
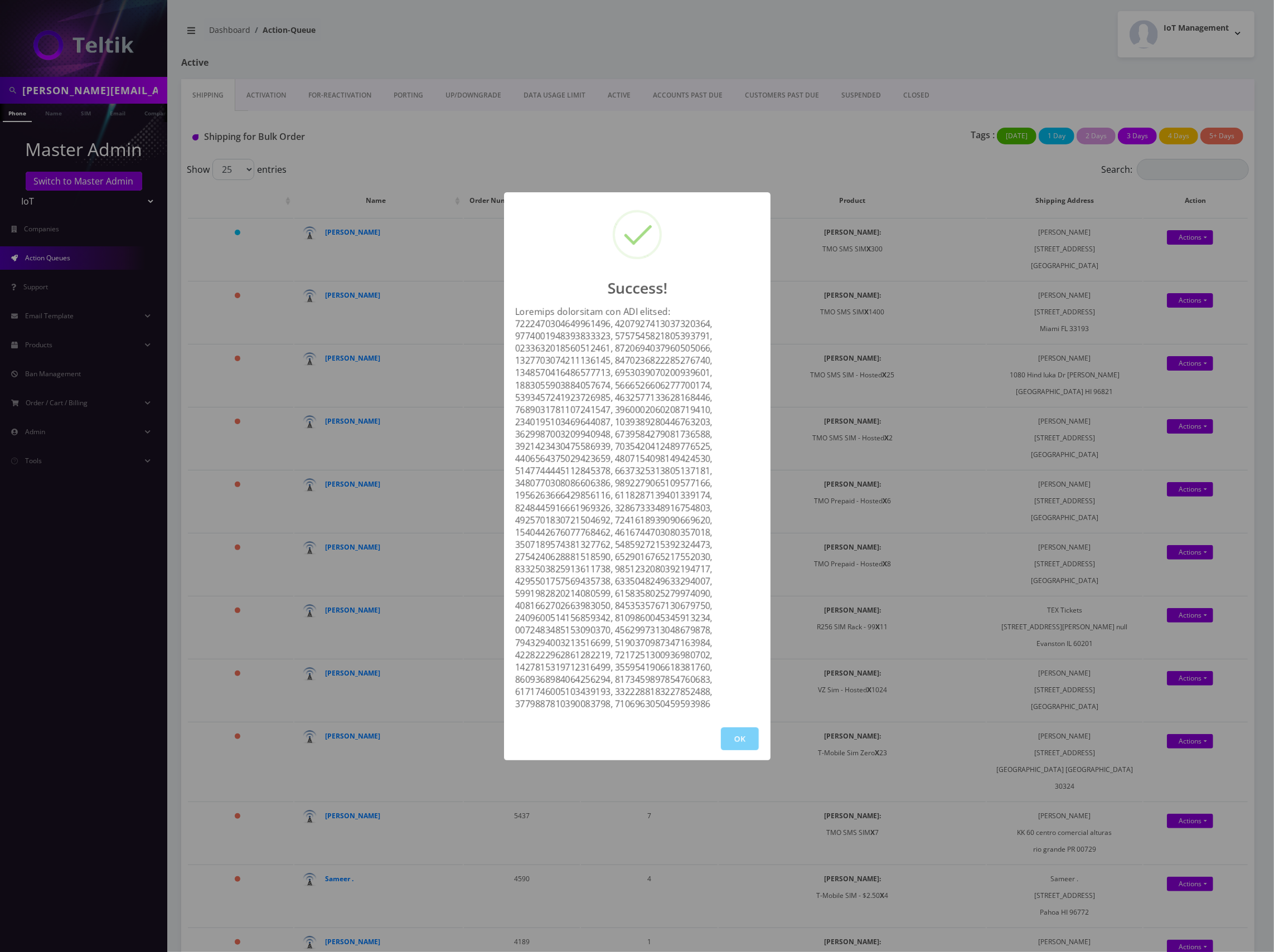
click at [892, 146] on div "Success! OK" at bounding box center [637, 476] width 1274 height 952
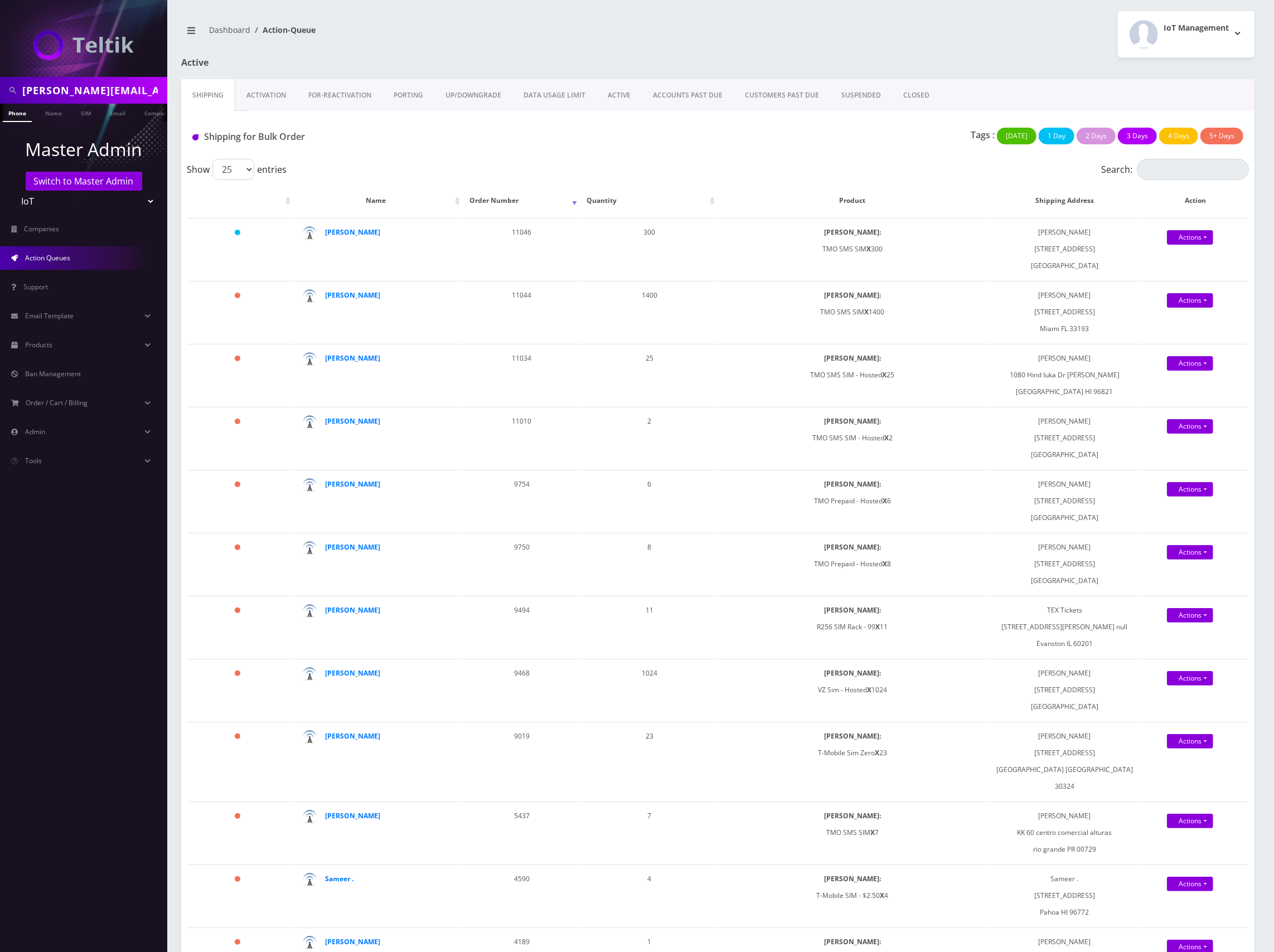
click at [868, 142] on div "Tags : Today 1 Day 2 Days 3 Days 4 Days 5+ Days" at bounding box center [896, 139] width 712 height 23
click at [881, 138] on div "Tags : Today 1 Day 2 Days 3 Days 4 Days 5+ Days" at bounding box center [896, 139] width 712 height 23
click at [101, 88] on input "alex.poague@gmail.com" at bounding box center [94, 90] width 142 height 21
paste input "marc@textickets.com"
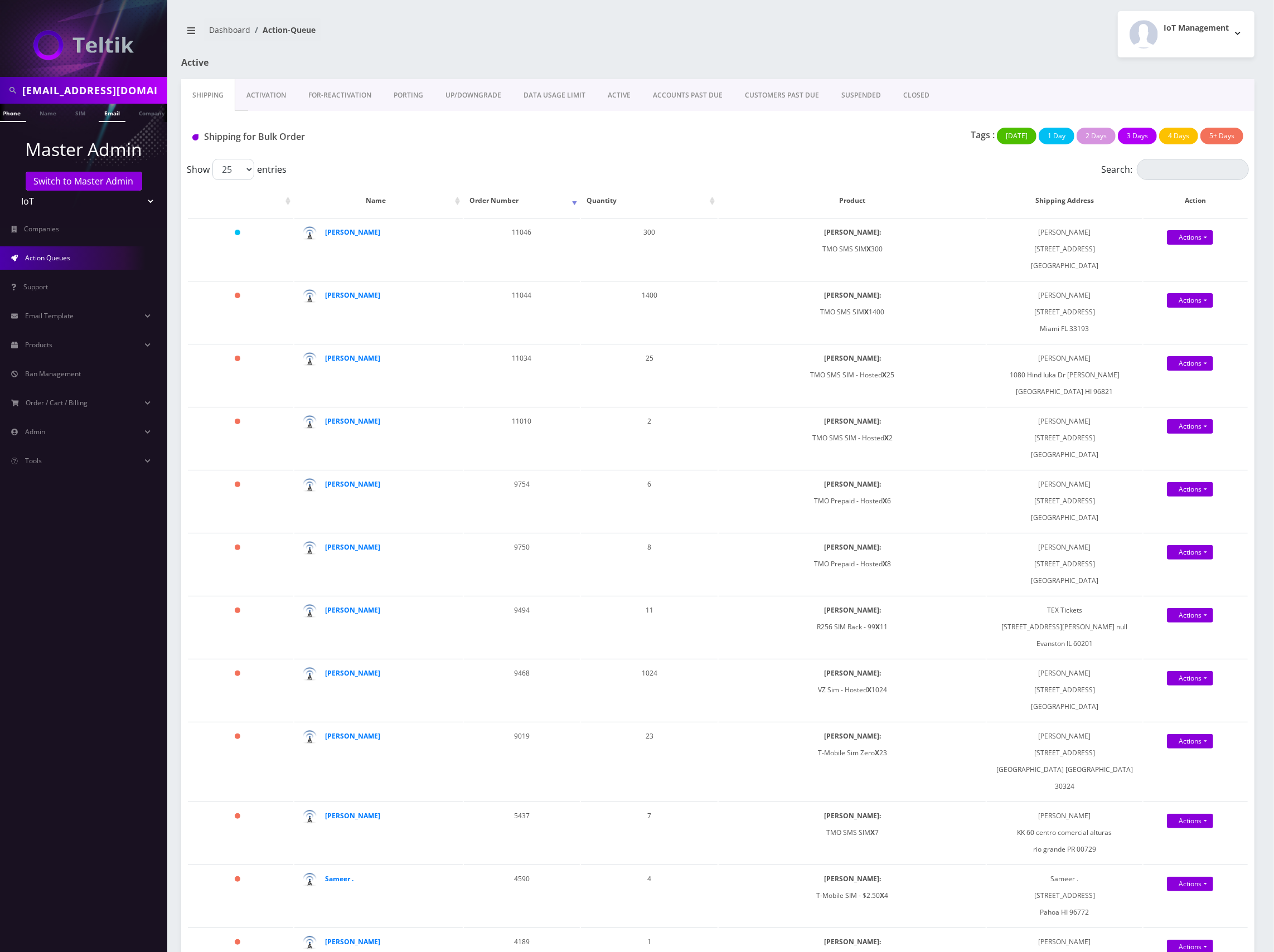
type input "marc@textickets.com"
click at [115, 115] on link "Email" at bounding box center [112, 113] width 27 height 18
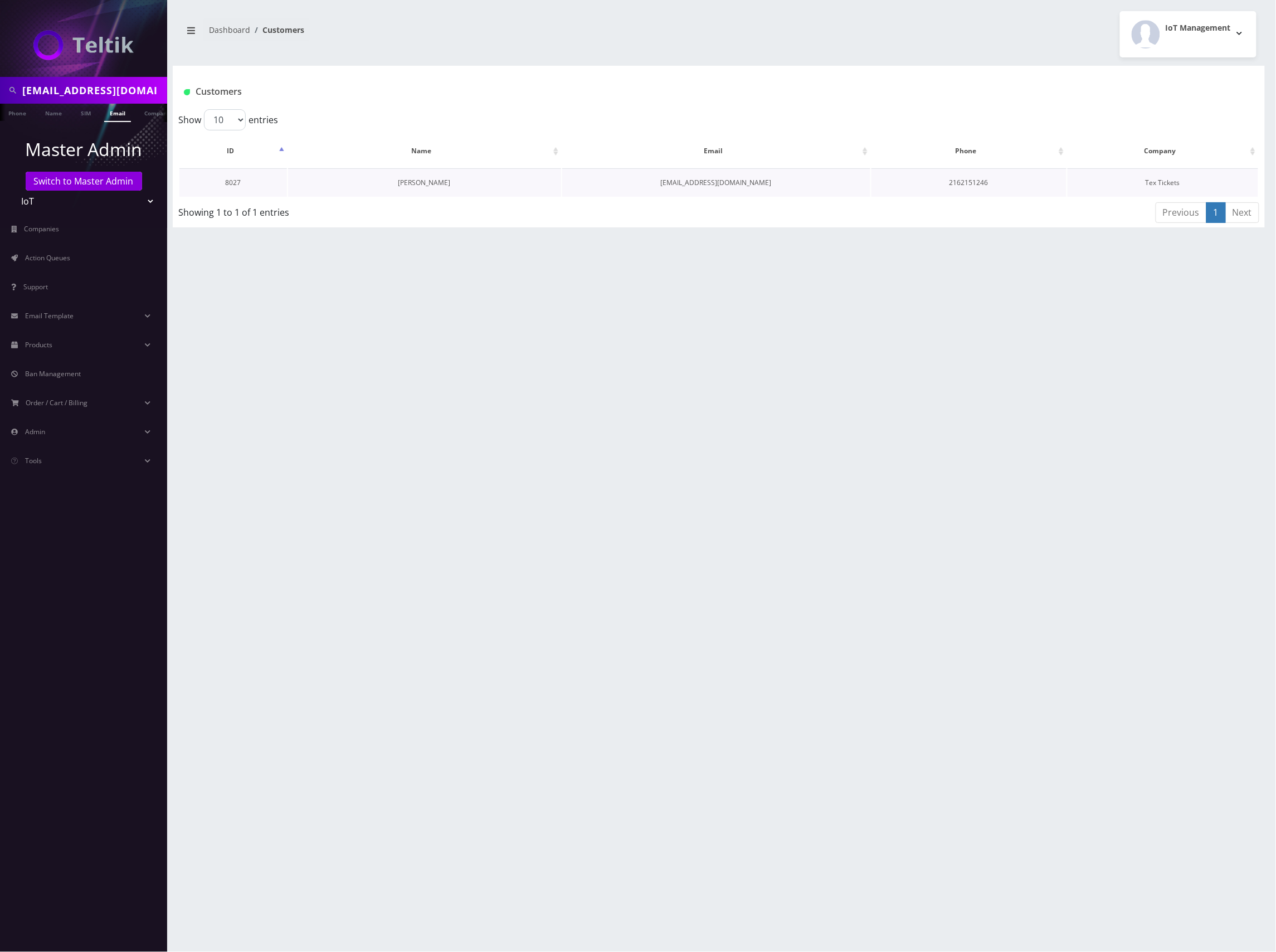
click at [429, 181] on link "[PERSON_NAME]" at bounding box center [425, 183] width 53 height 10
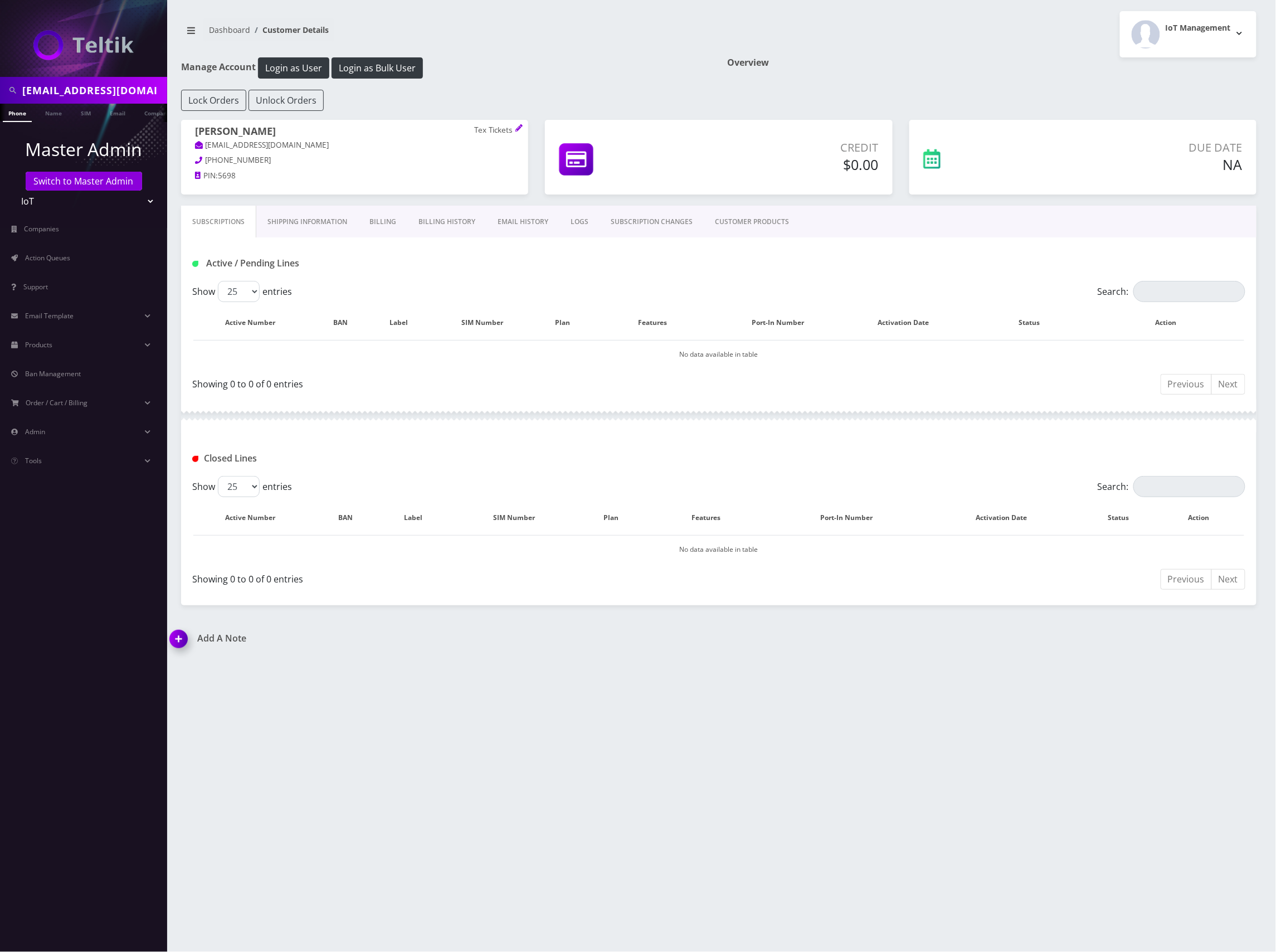
click at [68, 92] on input "marc@textickets.com" at bounding box center [94, 90] width 142 height 21
paste input "9296926282"
type input "9296926282"
click at [30, 114] on link "Phone" at bounding box center [17, 113] width 29 height 18
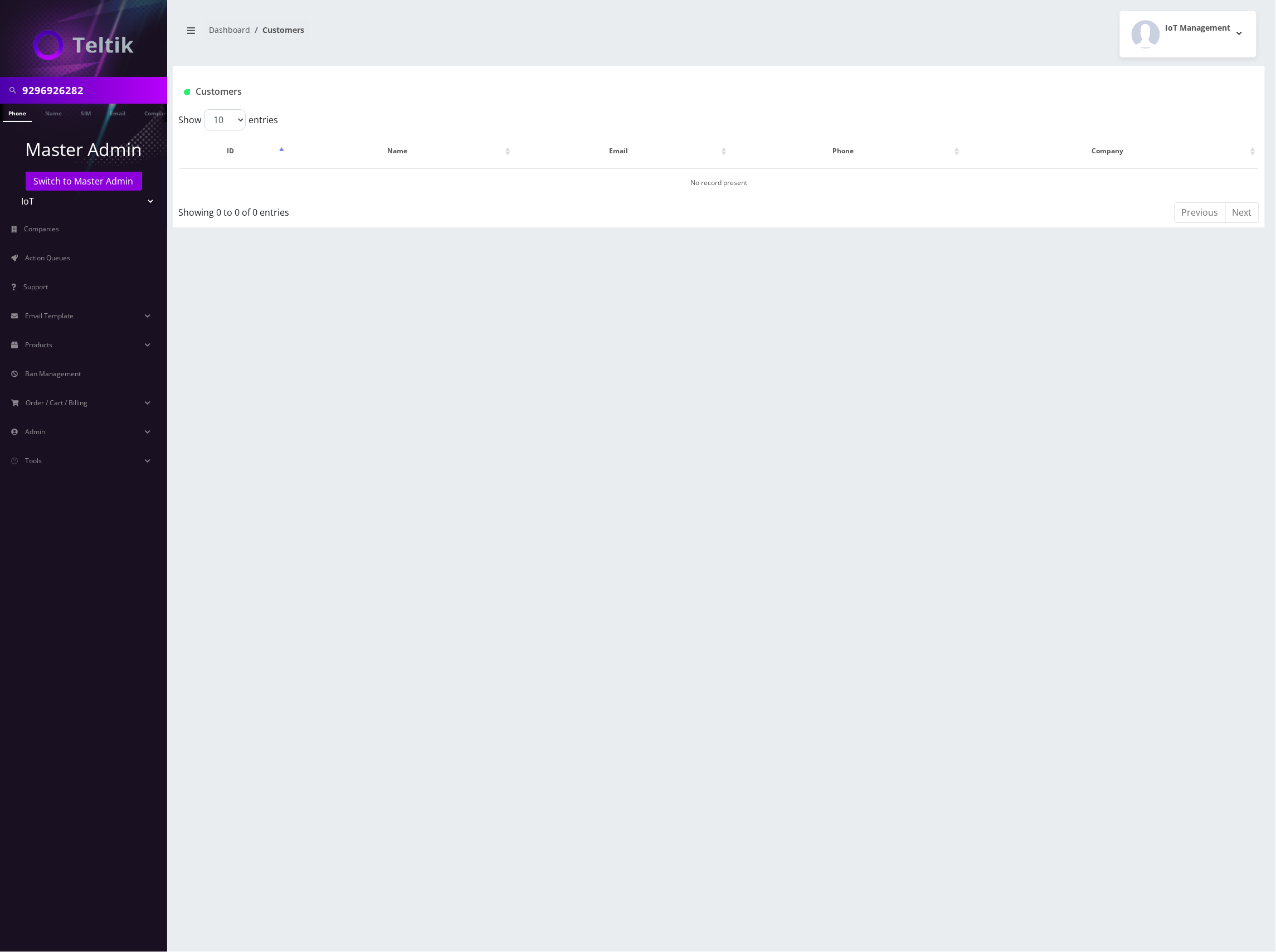
click at [103, 83] on input "9296926282" at bounding box center [94, 90] width 142 height 21
click at [88, 181] on link "Switch to Master Admin" at bounding box center [83, 181] width 116 height 19
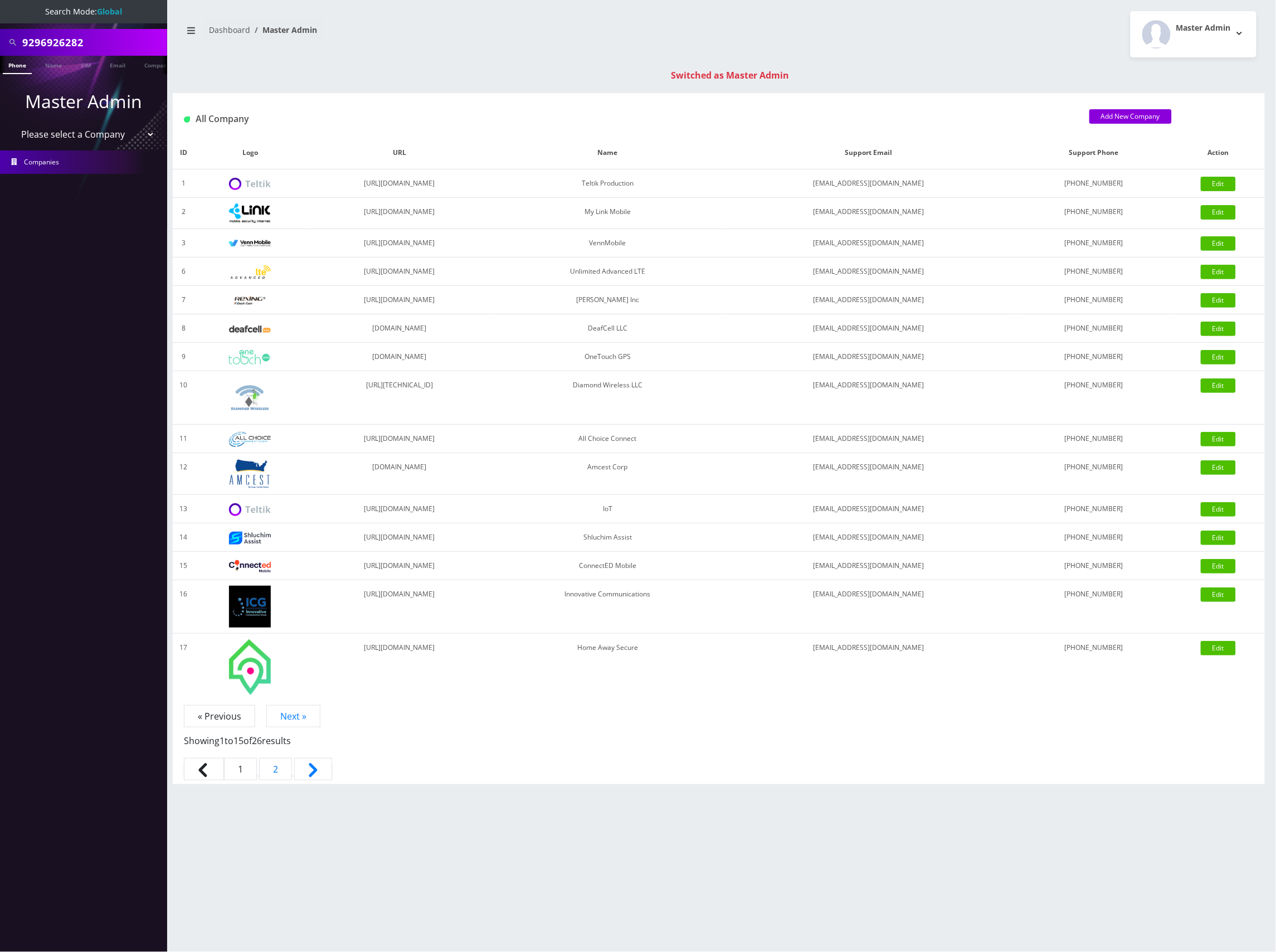
click at [9, 65] on li at bounding box center [5, 67] width 11 height 28
click at [16, 65] on link "Phone" at bounding box center [17, 64] width 29 height 18
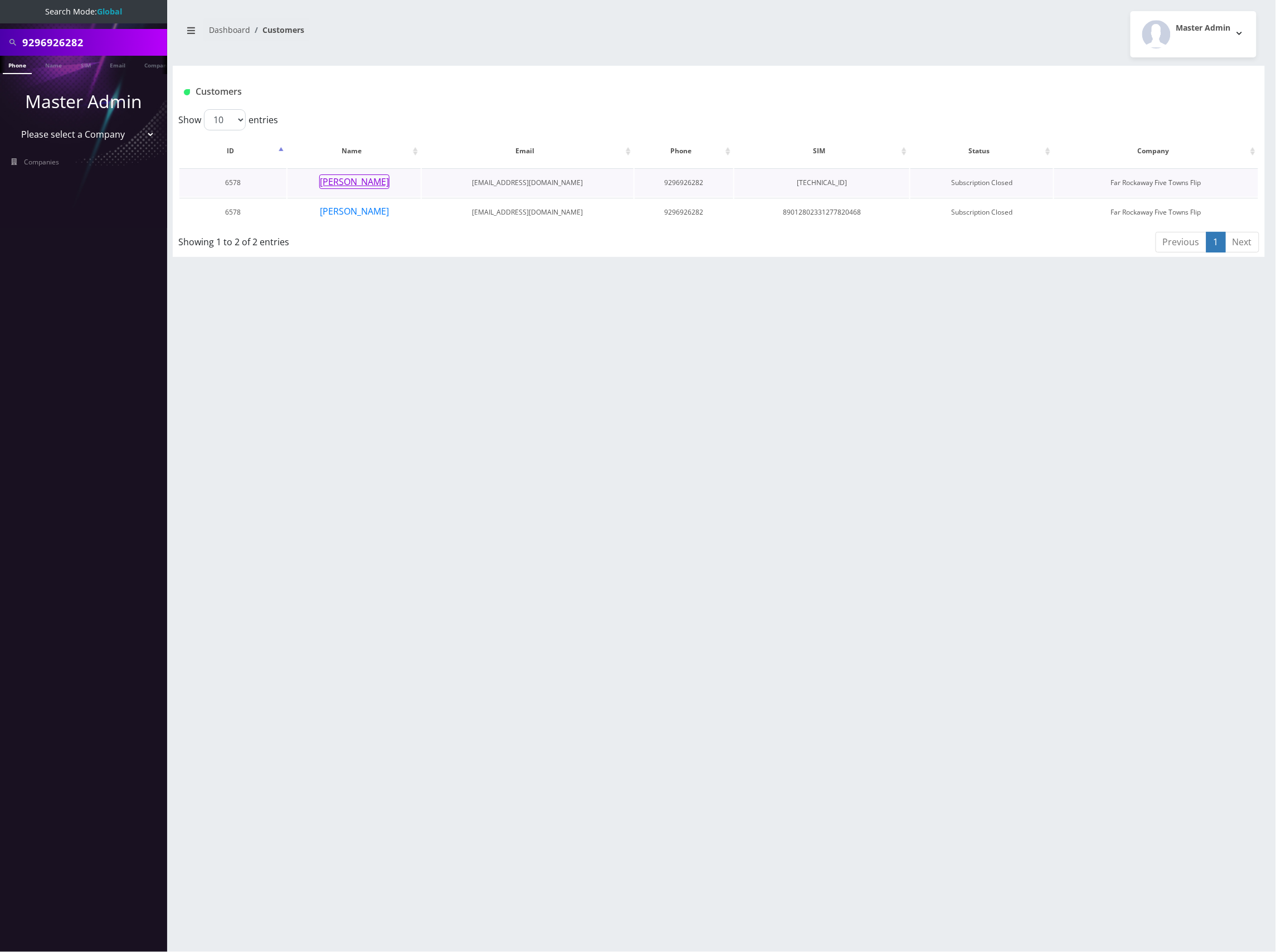
click at [358, 179] on button "[PERSON_NAME]" at bounding box center [354, 181] width 70 height 14
